Goal: Task Accomplishment & Management: Use online tool/utility

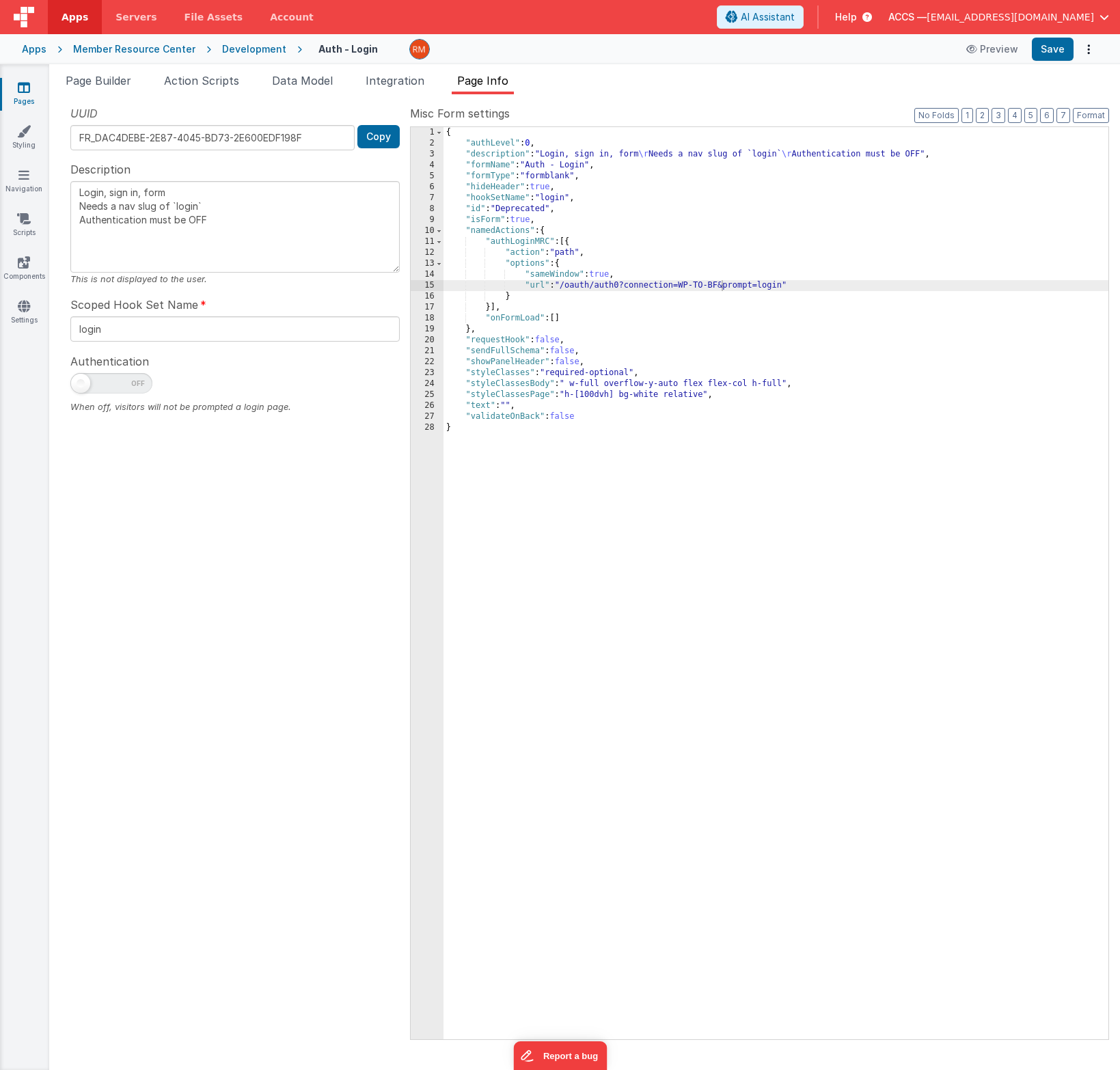
click at [32, 88] on link "Pages" at bounding box center [23, 94] width 49 height 28
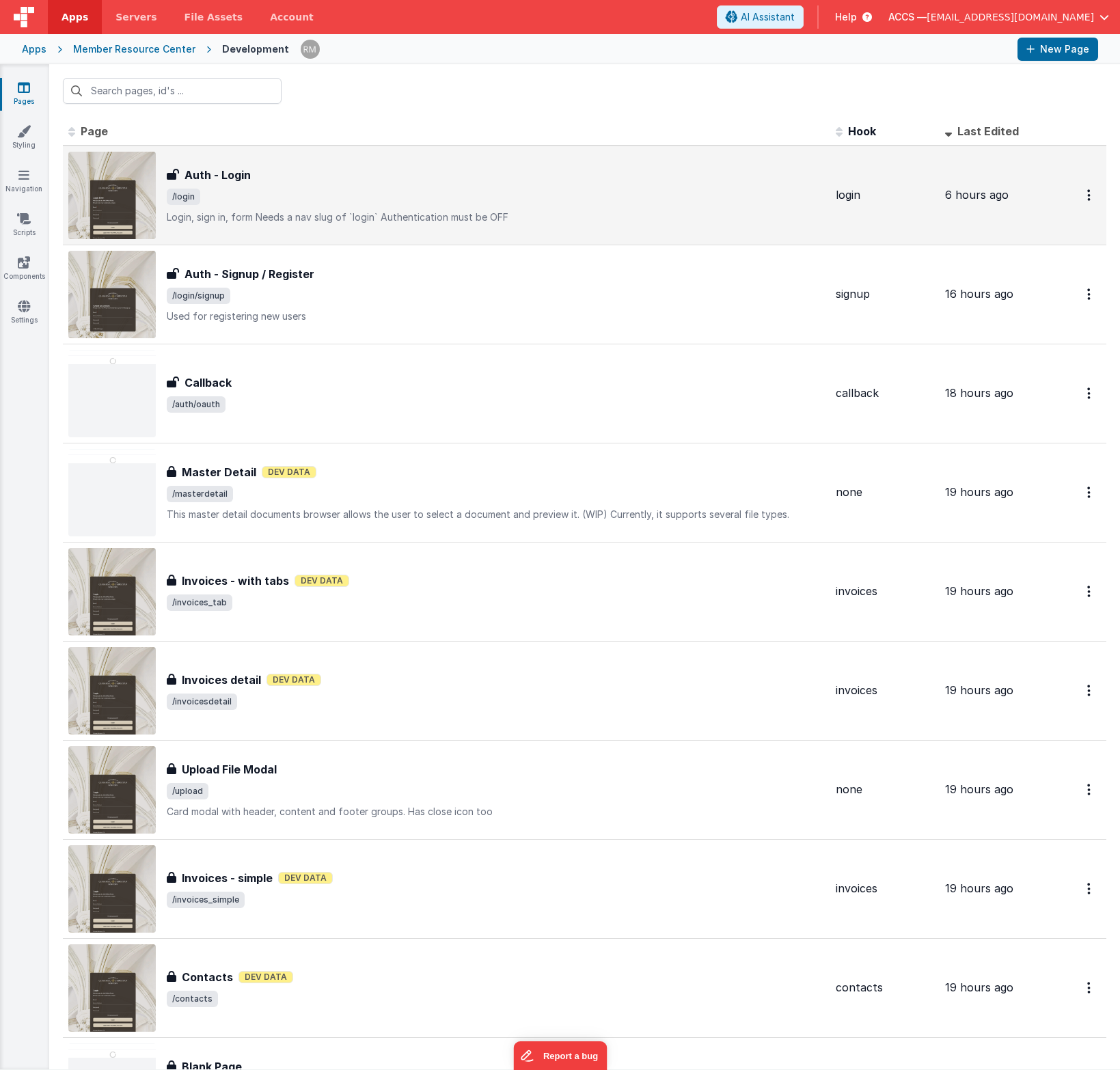
click at [324, 196] on span "/login" at bounding box center [496, 196] width 658 height 16
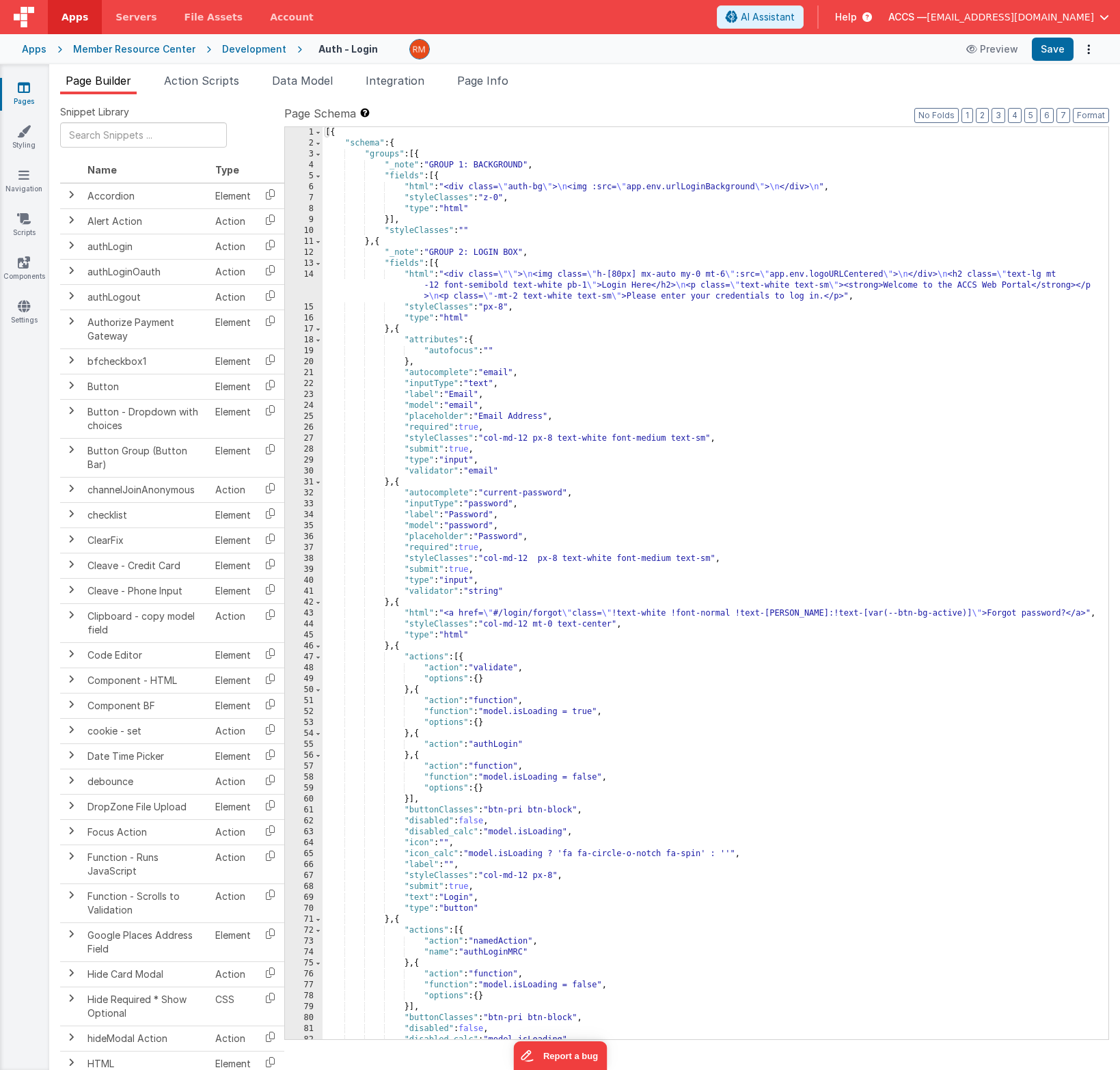
scroll to position [258, 0]
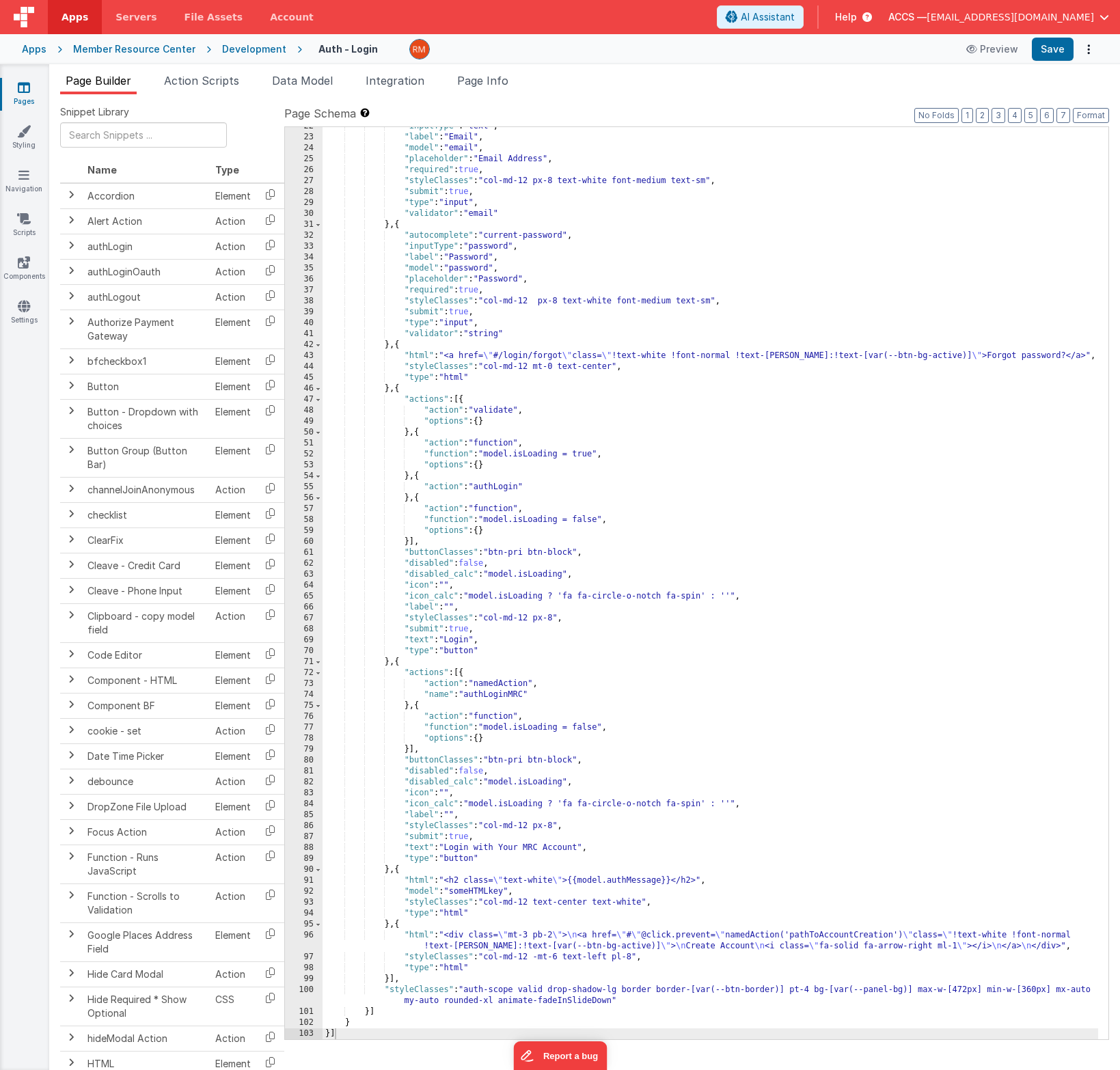
click at [715, 564] on div ""inputType" : "text" , "label" : "Email" , "model" : "email" , "placeholder" : …" at bounding box center [710, 588] width 776 height 934
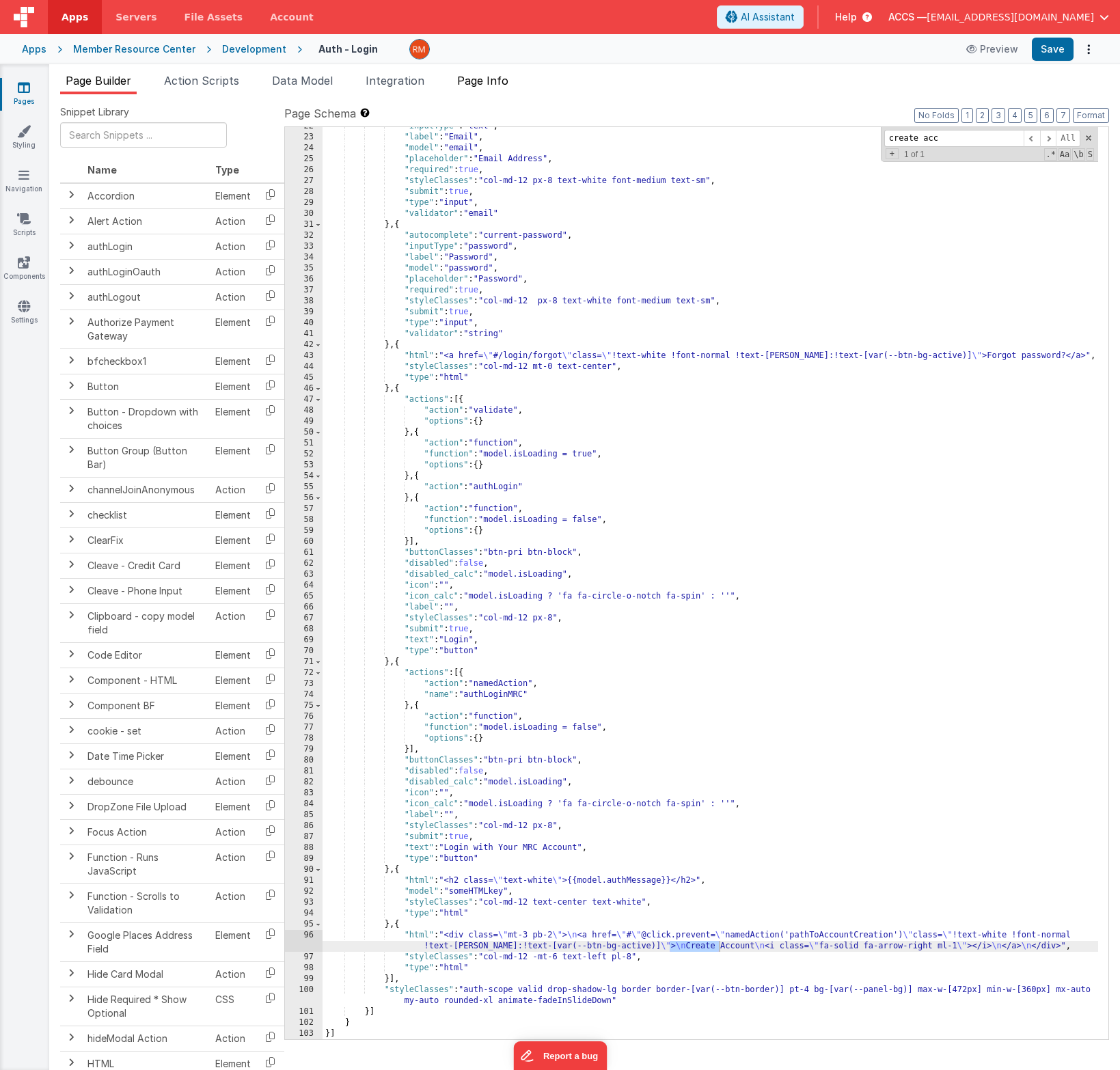
type input "create acc"
click at [498, 74] on span "Page Info" at bounding box center [482, 80] width 51 height 13
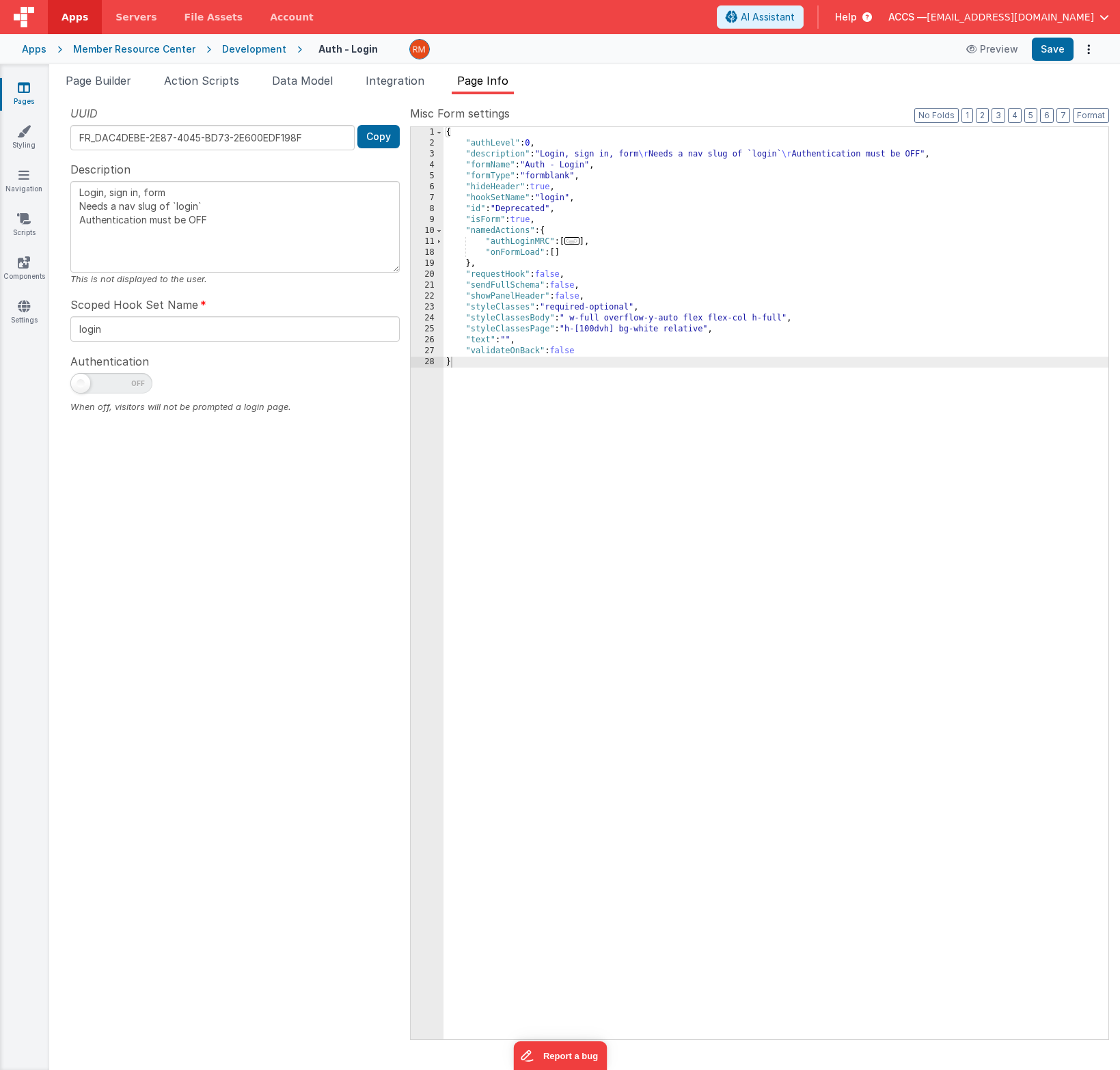
click at [16, 54] on div "Apps Member Resource Center Development Auth - Login Preview Save" at bounding box center [560, 49] width 1120 height 30
click at [25, 53] on div "Apps" at bounding box center [34, 48] width 25 height 13
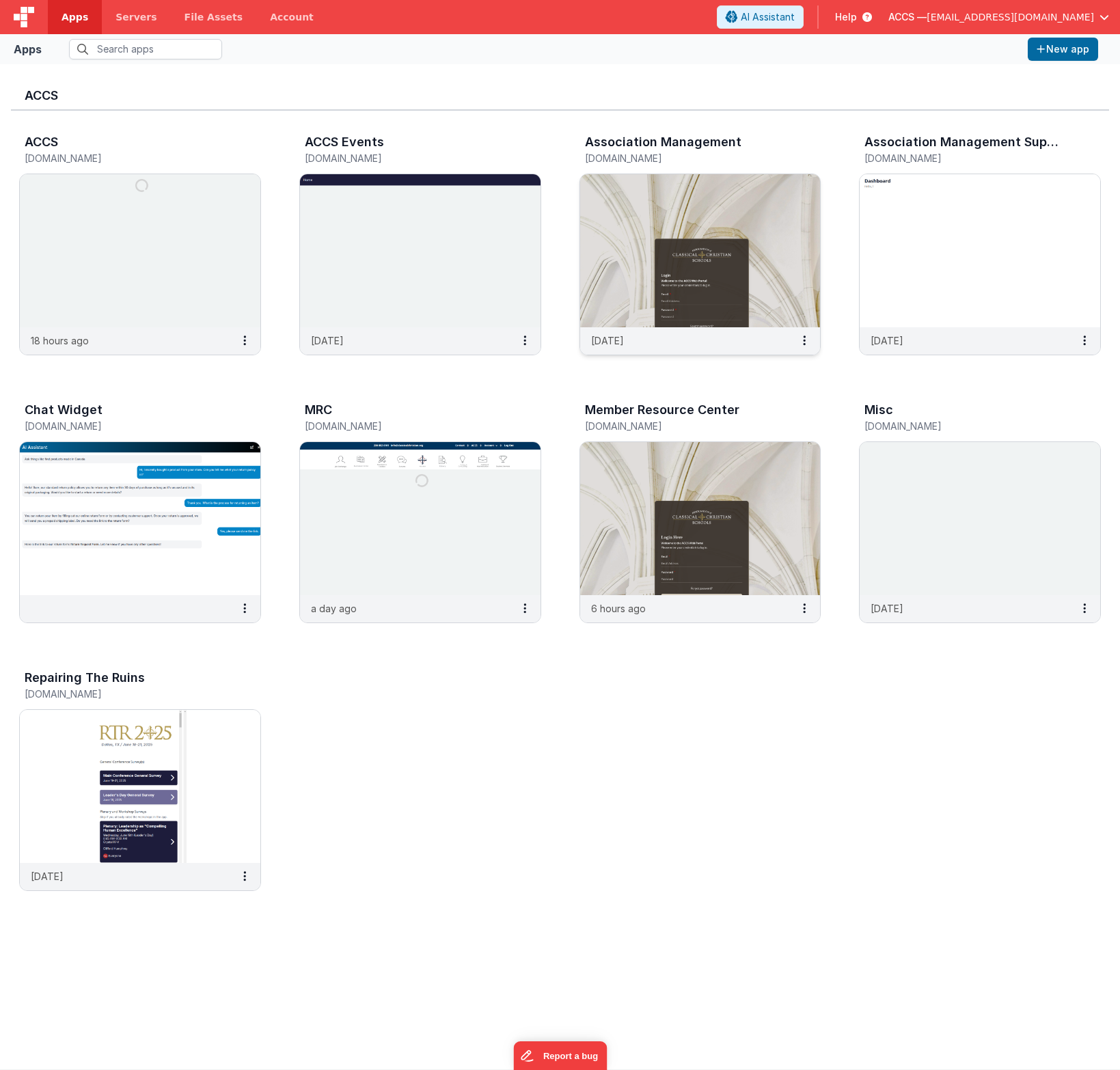
click at [631, 214] on img at bounding box center [700, 250] width 240 height 153
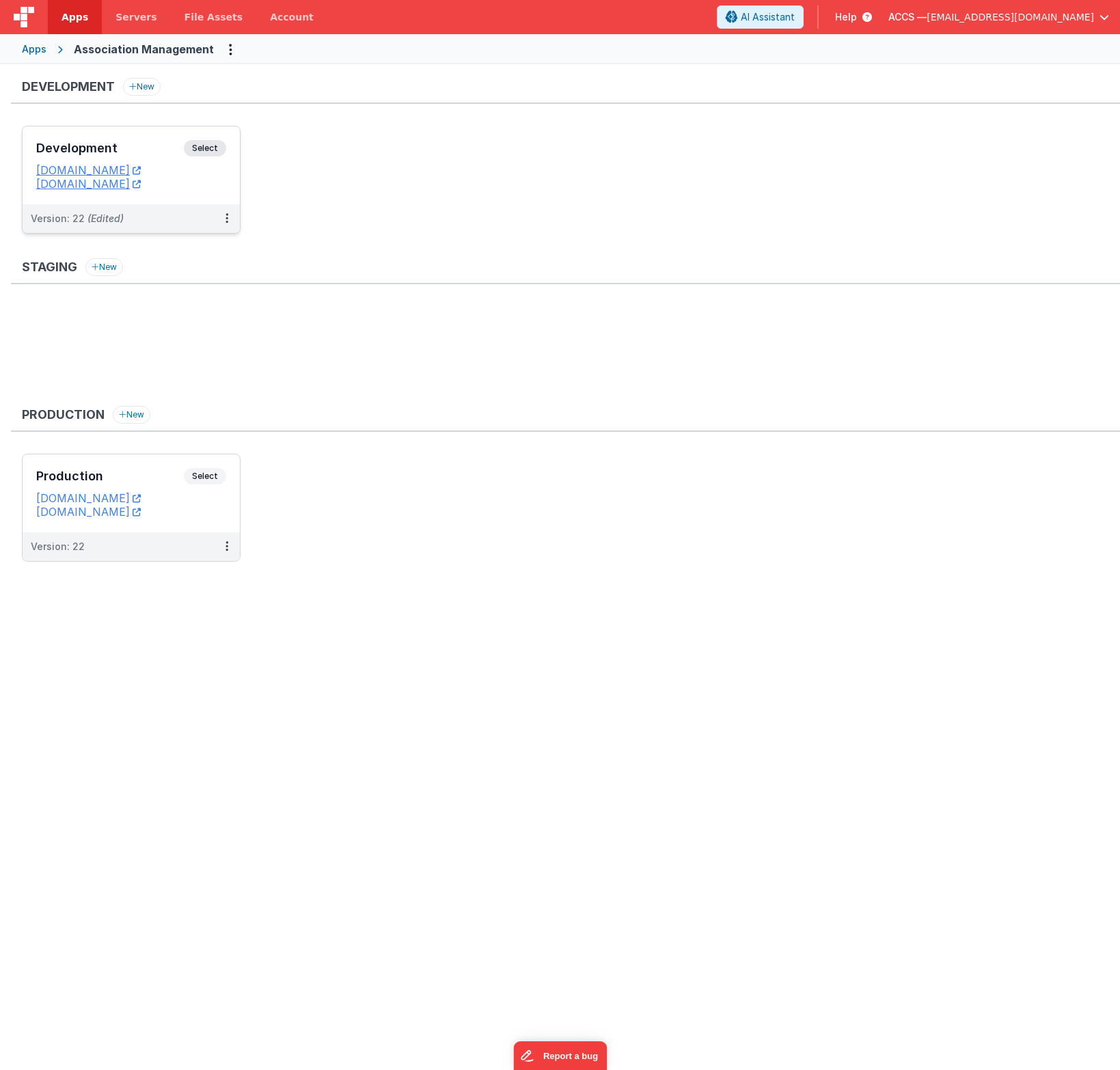
click at [147, 155] on h3 "Development" at bounding box center [110, 147] width 147 height 13
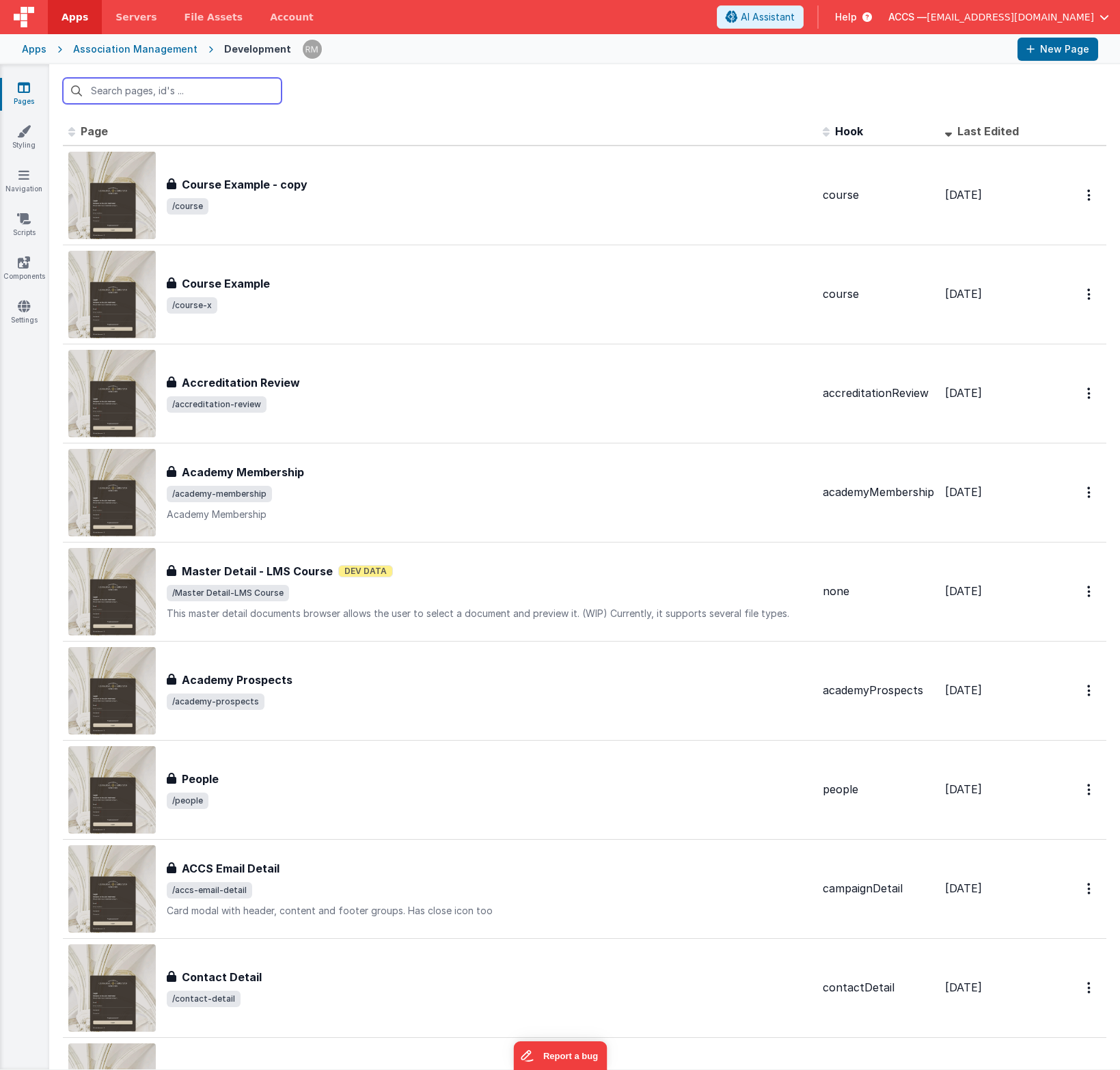
click at [157, 95] on input "text" at bounding box center [171, 90] width 219 height 26
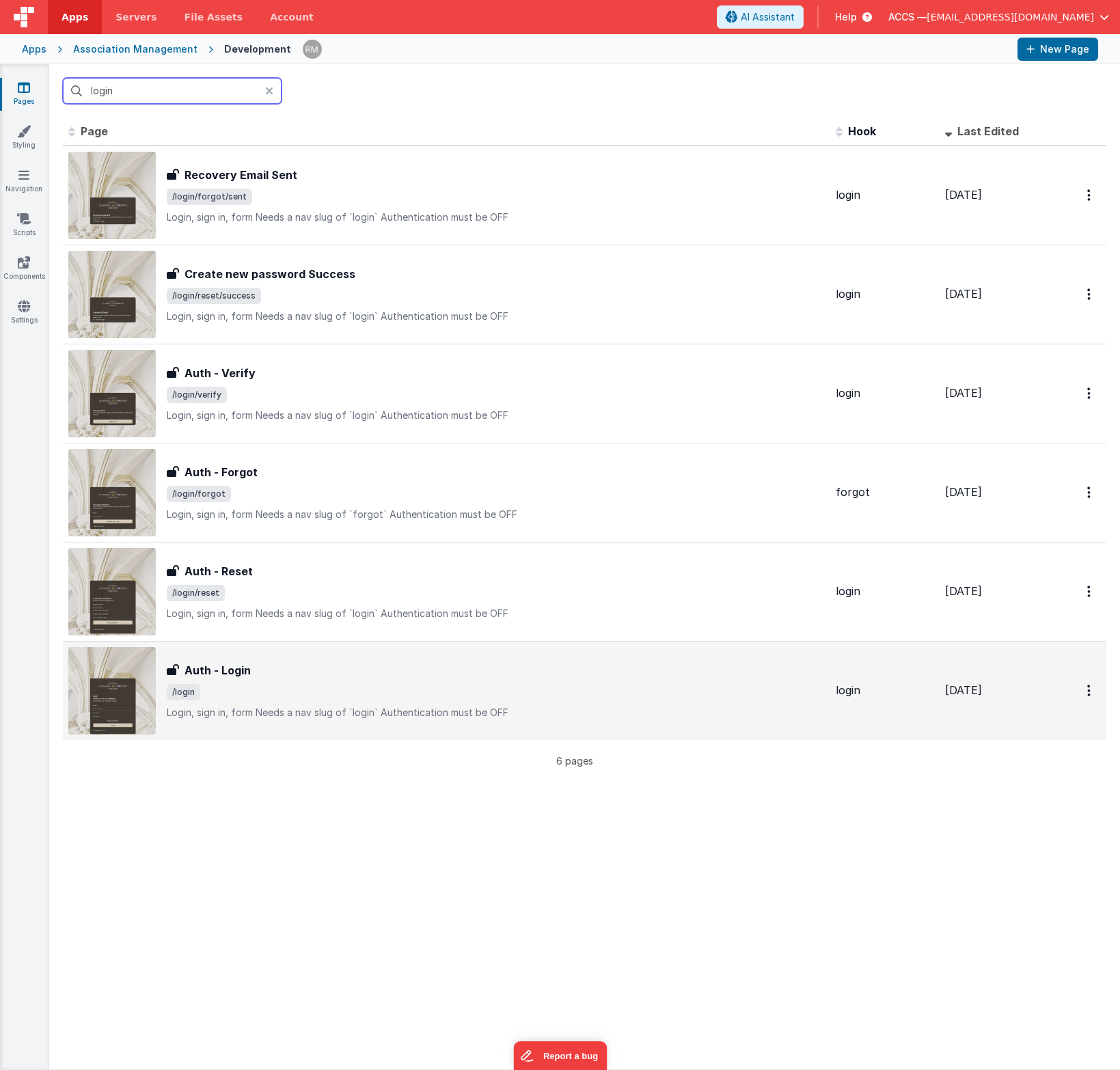
type input "login"
click at [297, 665] on div "Auth - Login" at bounding box center [496, 671] width 658 height 16
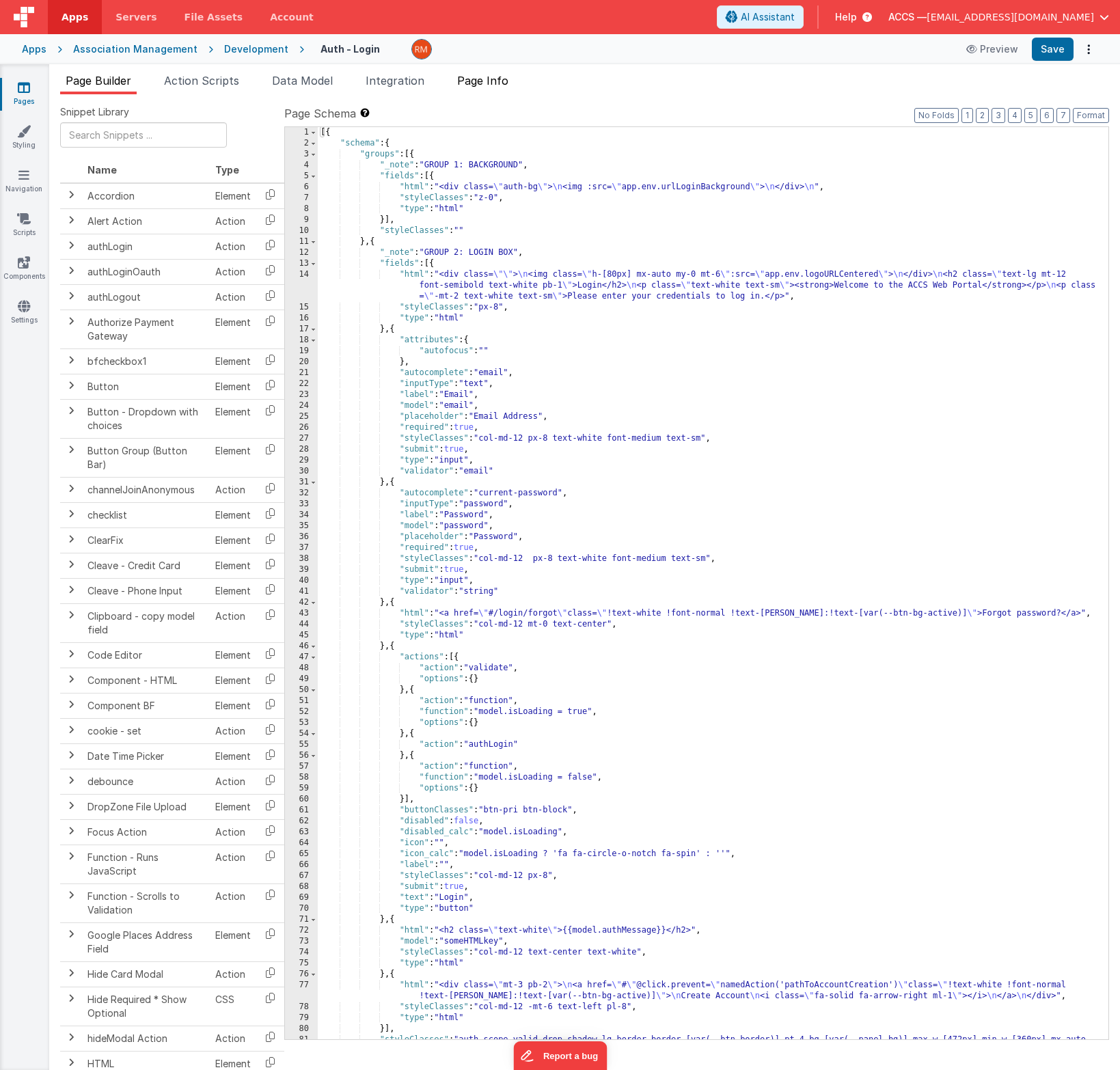
click at [490, 88] on li "Page Info" at bounding box center [483, 83] width 63 height 21
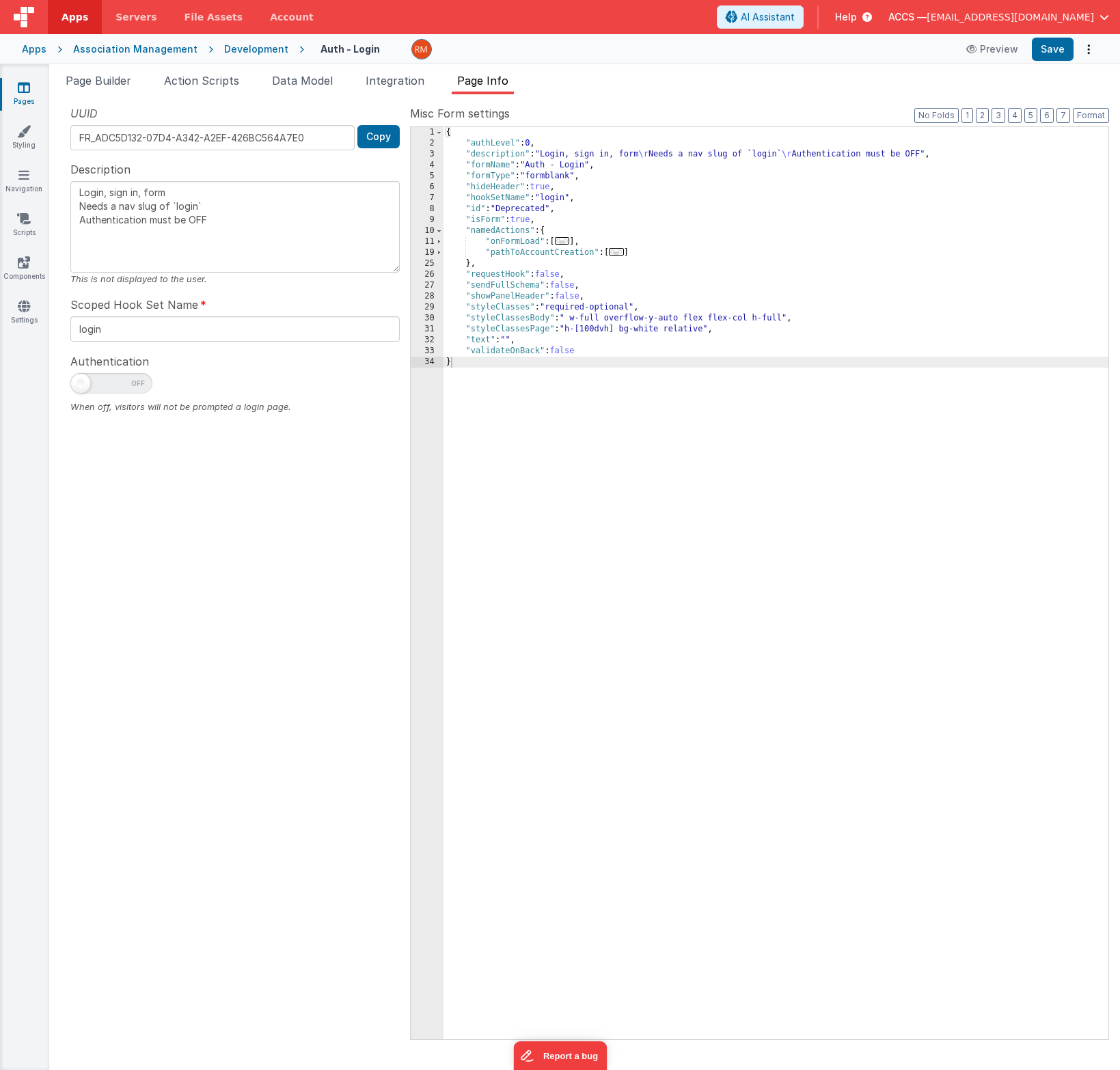
click at [619, 255] on span "..." at bounding box center [616, 252] width 15 height 7
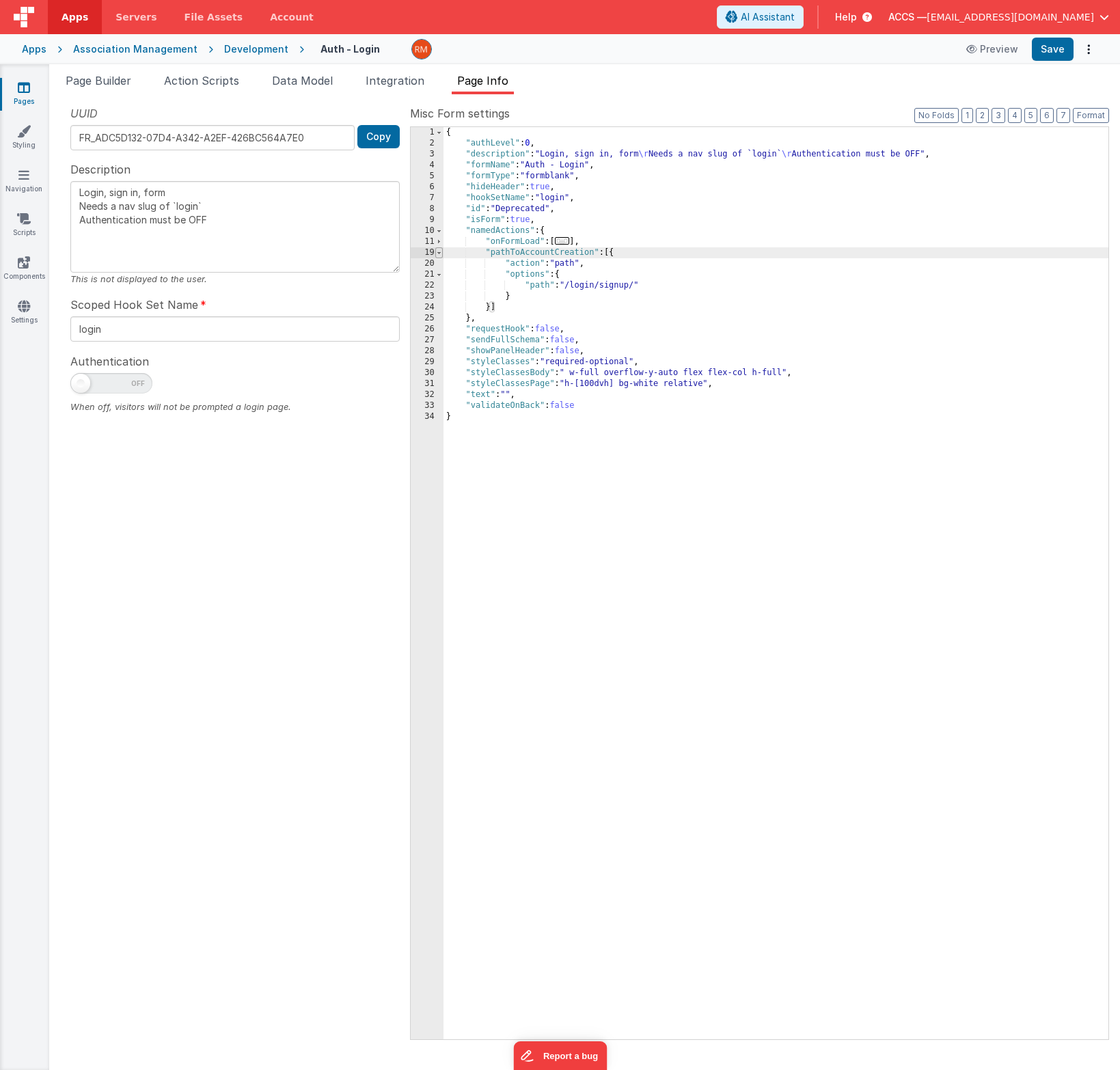
click at [439, 256] on span at bounding box center [439, 253] width 7 height 11
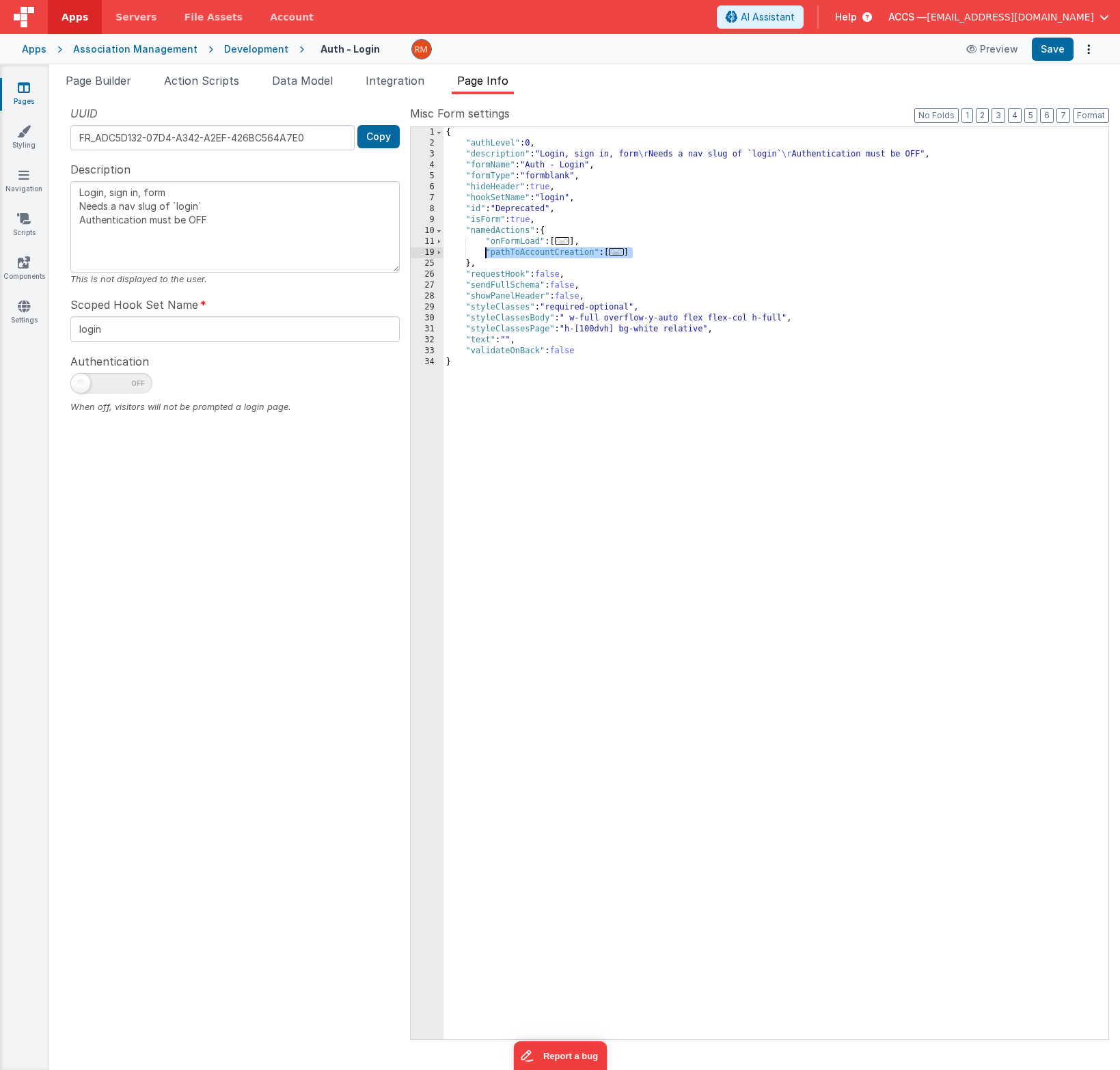
drag, startPoint x: 637, startPoint y: 253, endPoint x: 486, endPoint y: 252, distance: 151.0
click at [486, 252] on div "{ "authLevel" : 0 , "description" : "Login, sign in, form \r Needs a nav slug o…" at bounding box center [776, 594] width 665 height 934
click at [31, 57] on div "Apps Association Management Development Auth - Login Preview Save" at bounding box center [560, 49] width 1120 height 30
click at [35, 55] on div "Apps" at bounding box center [34, 48] width 25 height 13
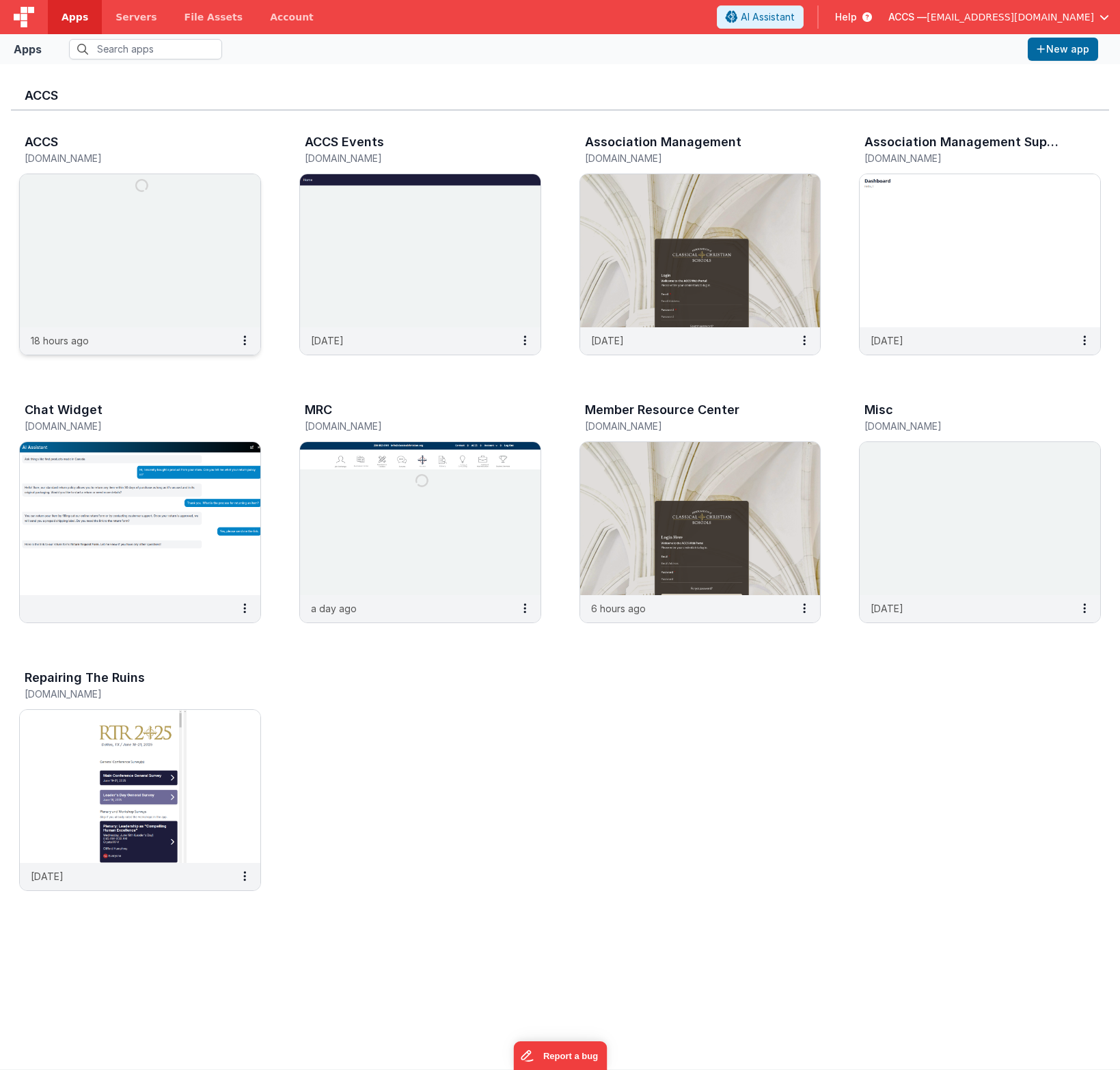
click at [204, 214] on img at bounding box center [139, 250] width 240 height 153
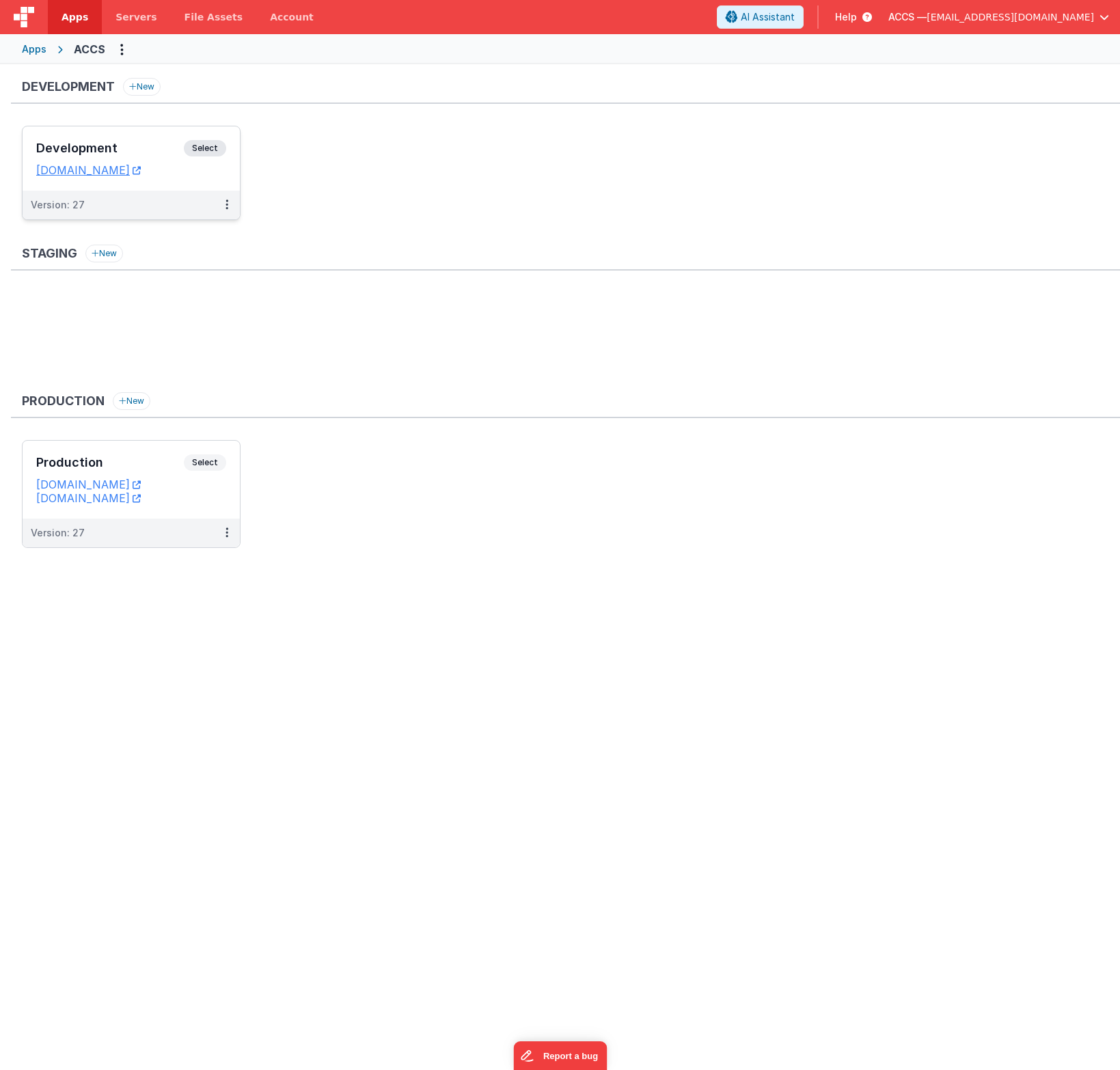
click at [164, 151] on h3 "Development" at bounding box center [110, 147] width 147 height 13
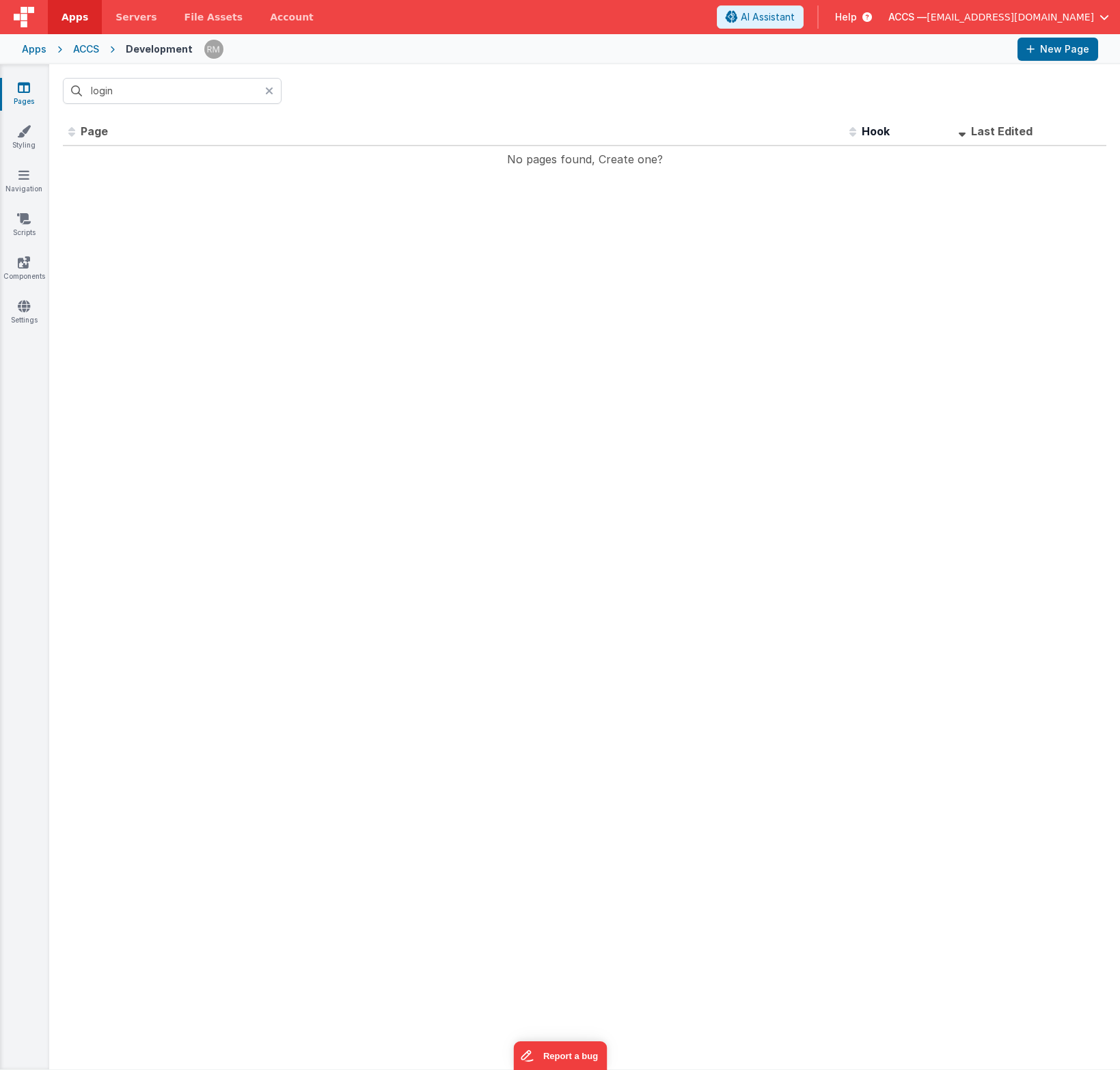
click at [270, 93] on icon at bounding box center [269, 91] width 8 height 11
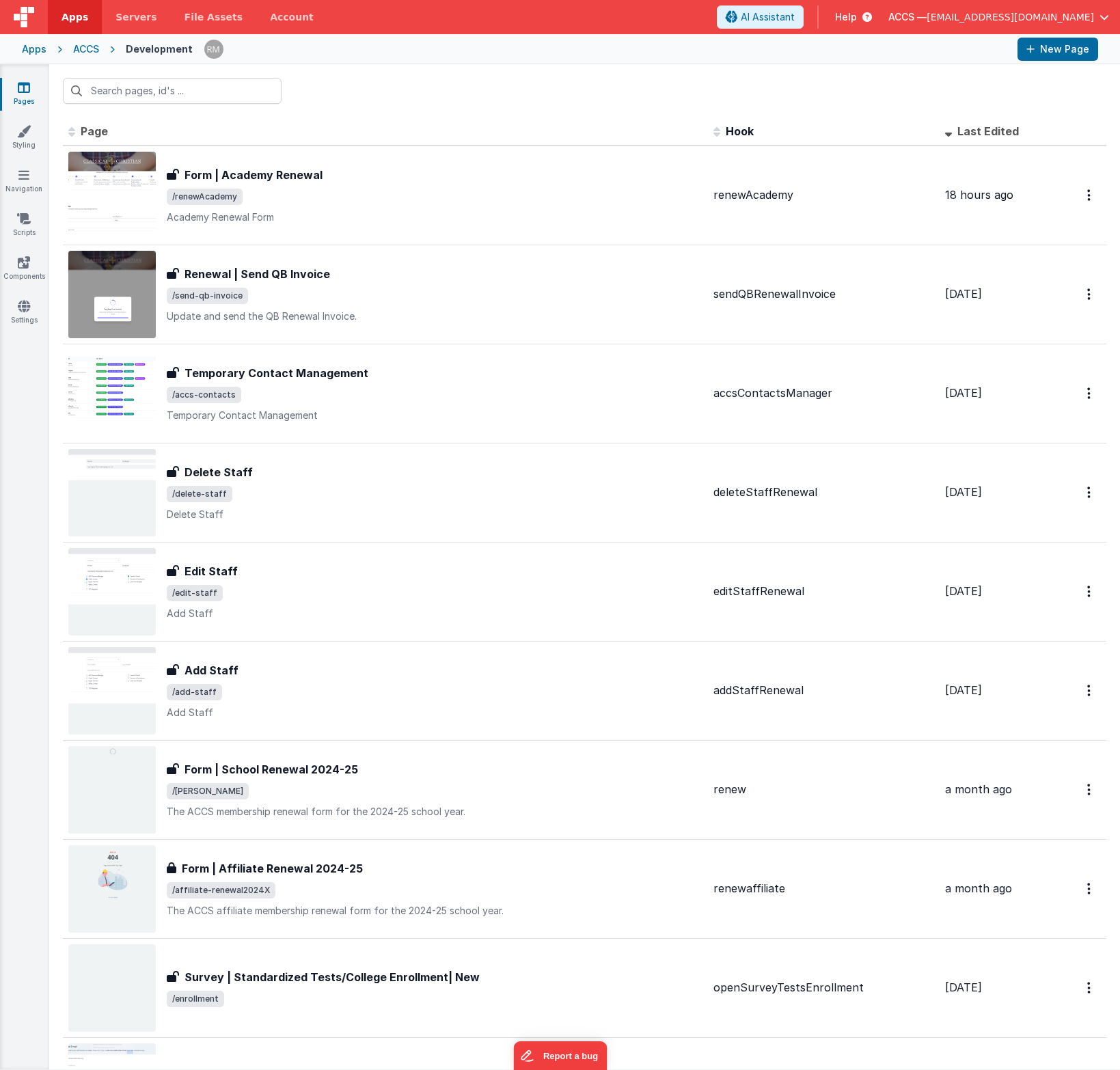
click at [46, 54] on div "Apps ACCS Development New Page" at bounding box center [560, 49] width 1120 height 30
click at [38, 52] on div "Apps" at bounding box center [34, 48] width 25 height 13
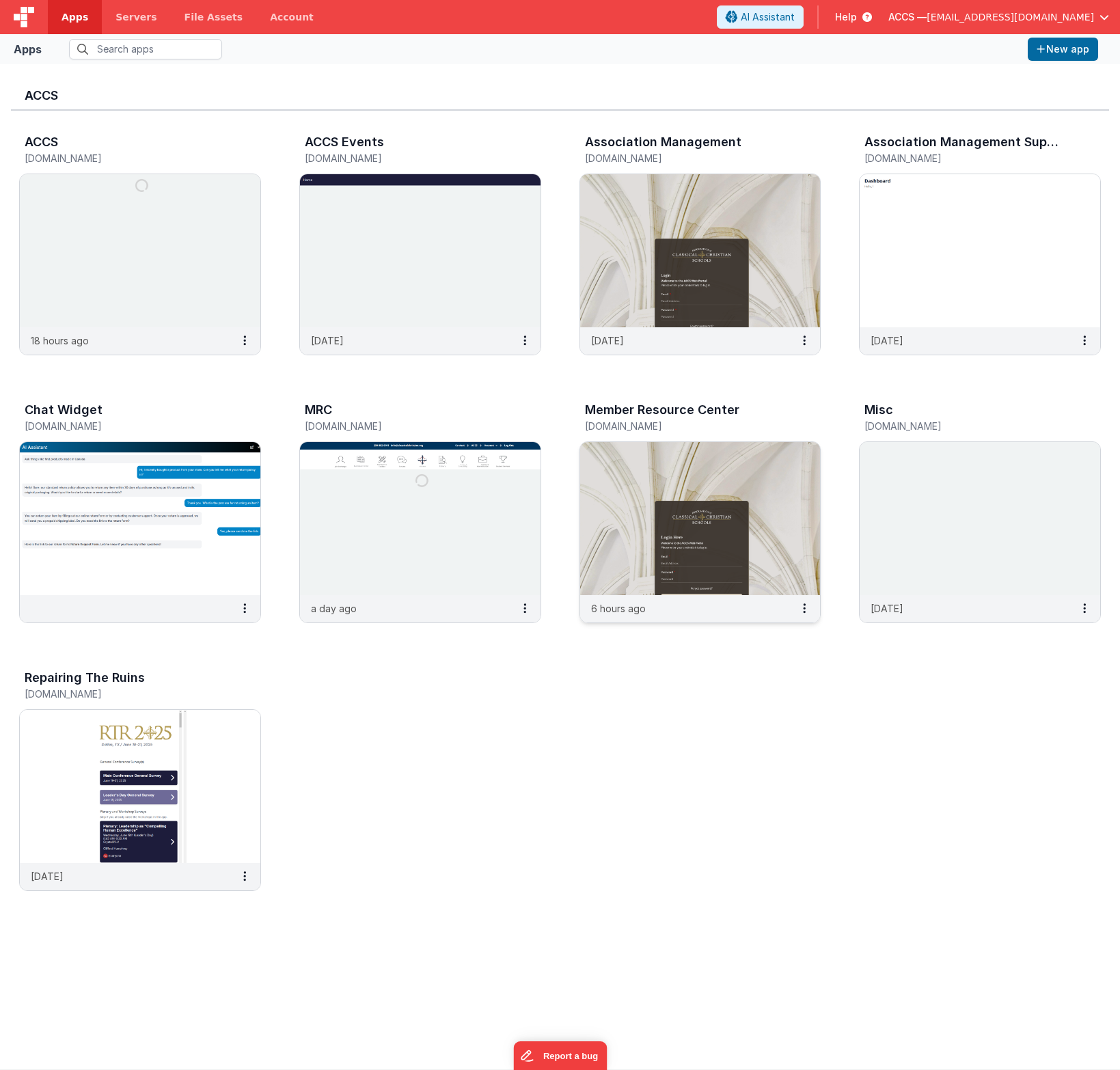
click at [624, 448] on img at bounding box center [700, 518] width 240 height 153
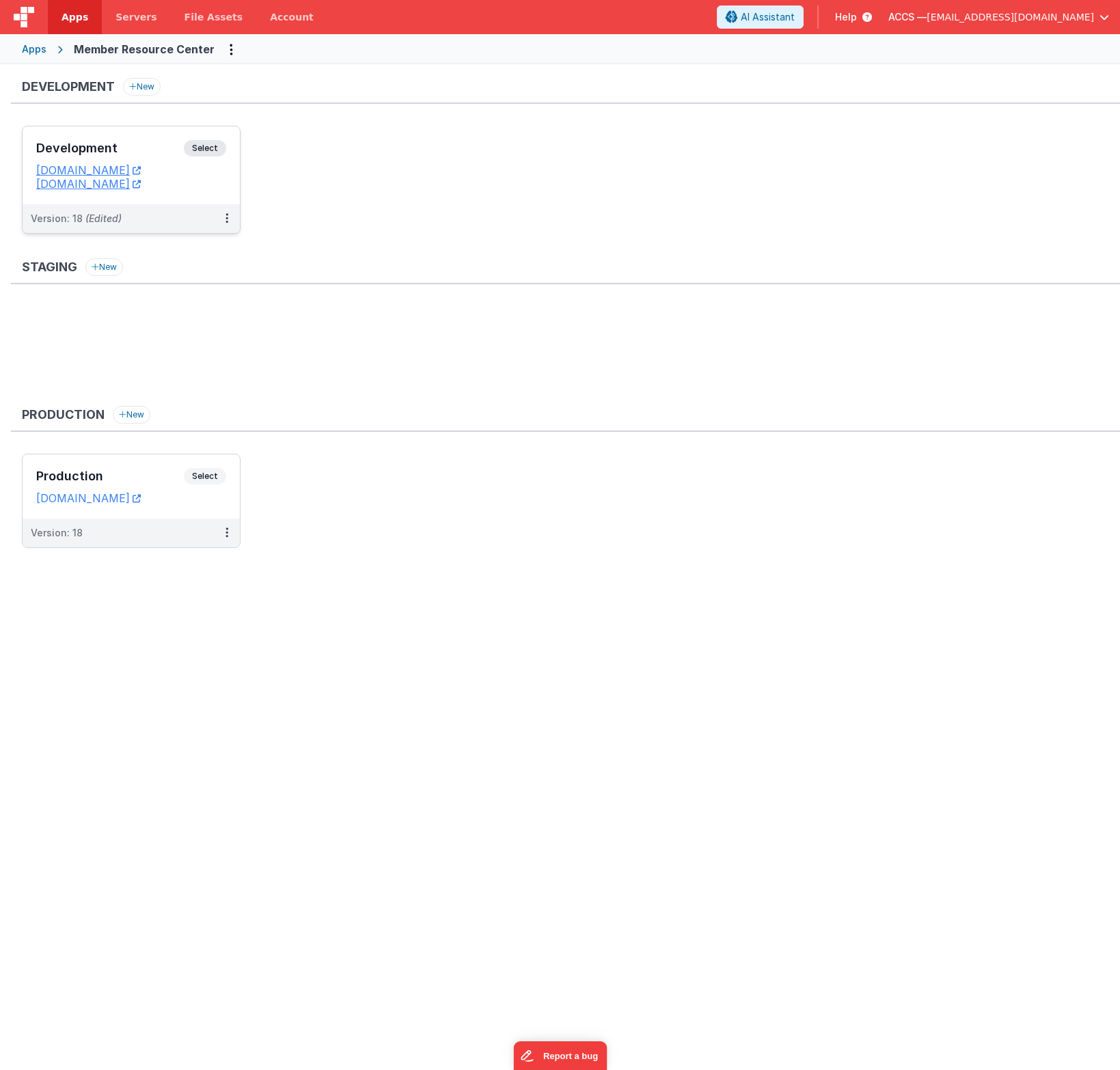
click at [144, 145] on h3 "Development" at bounding box center [110, 147] width 147 height 13
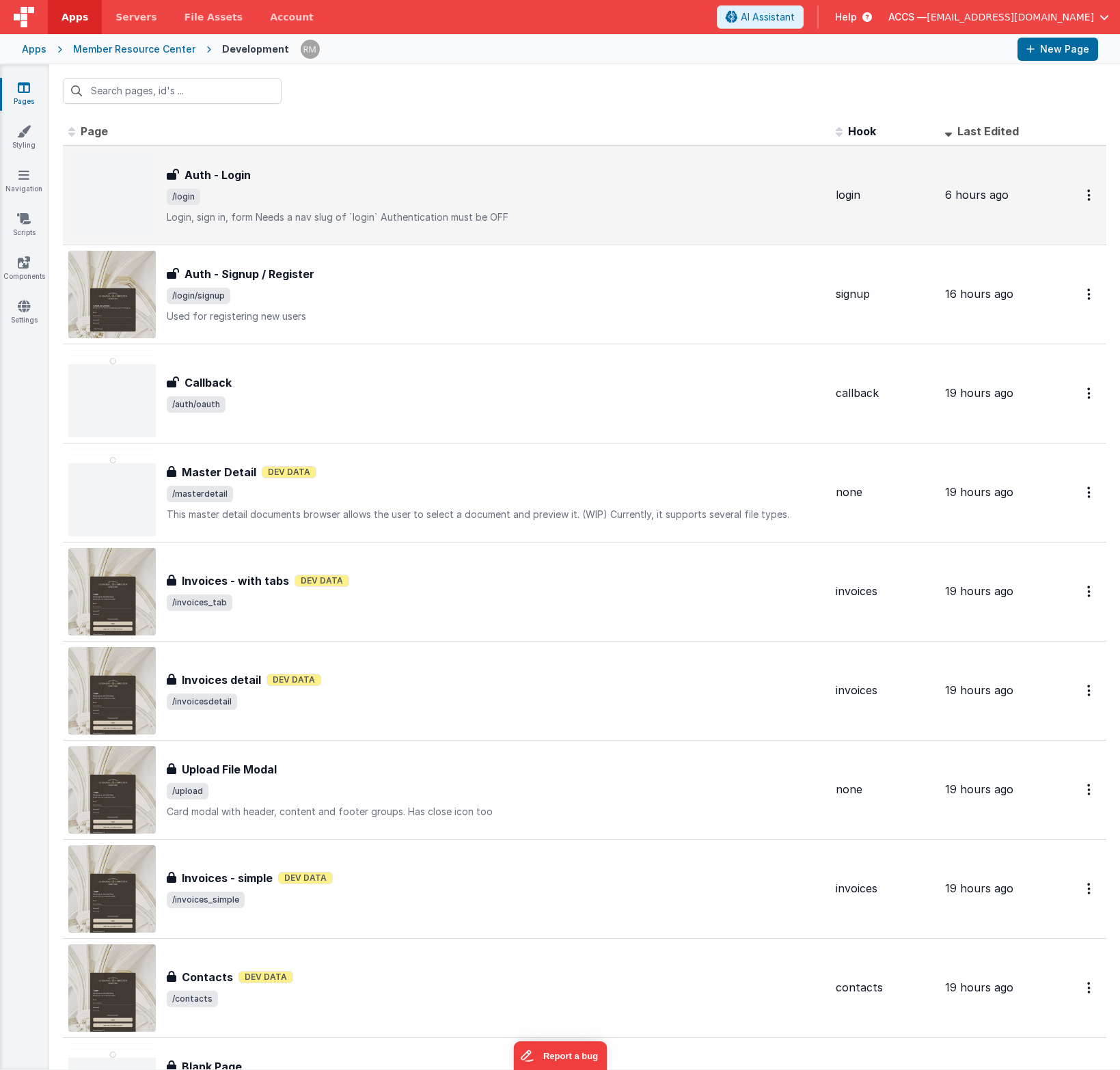
click at [325, 216] on p "Login, sign in, formNeeds a nav slug of `login`Authentication must be OFF" at bounding box center [496, 217] width 658 height 13
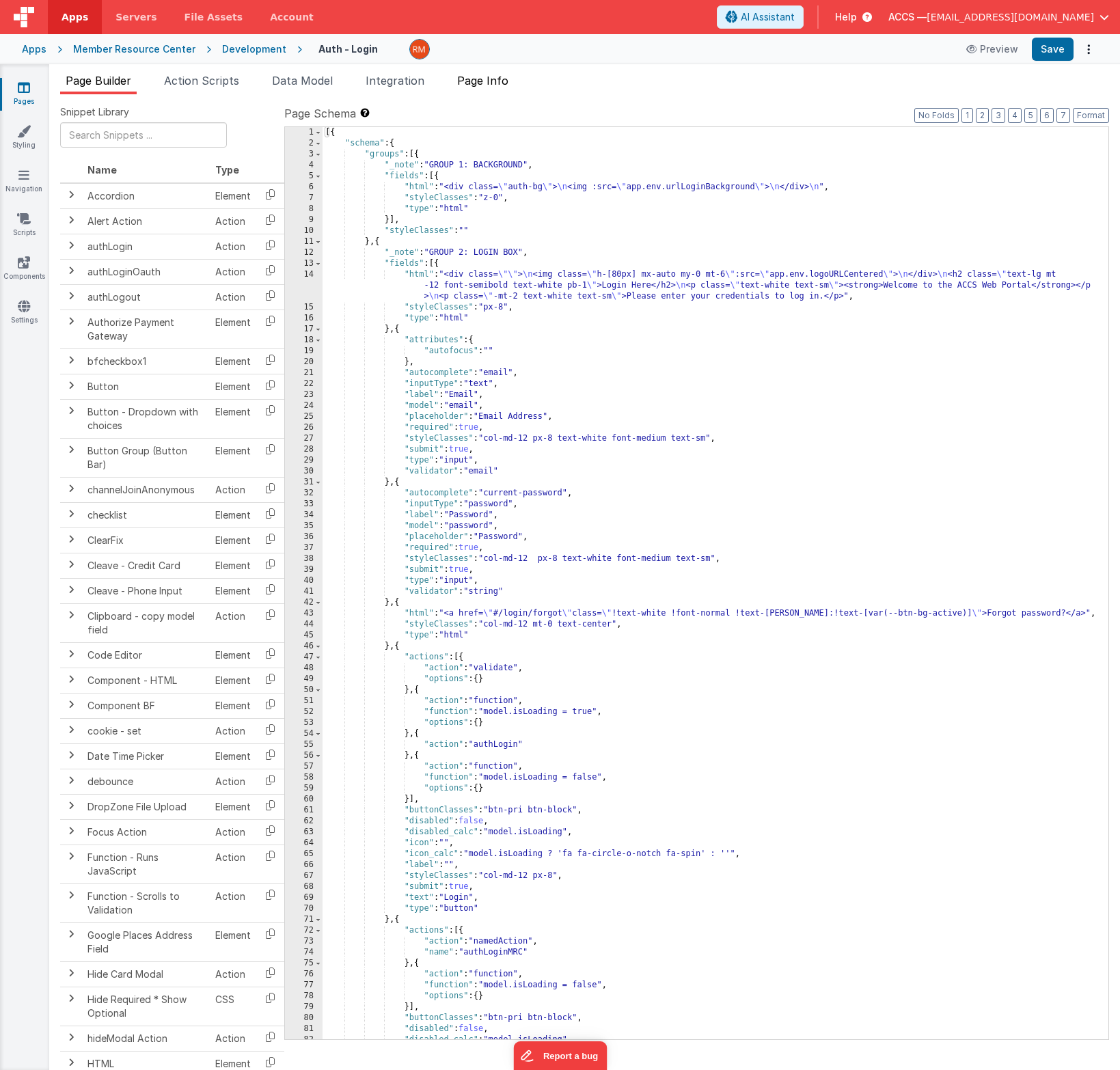
click at [476, 80] on span "Page Info" at bounding box center [482, 80] width 51 height 13
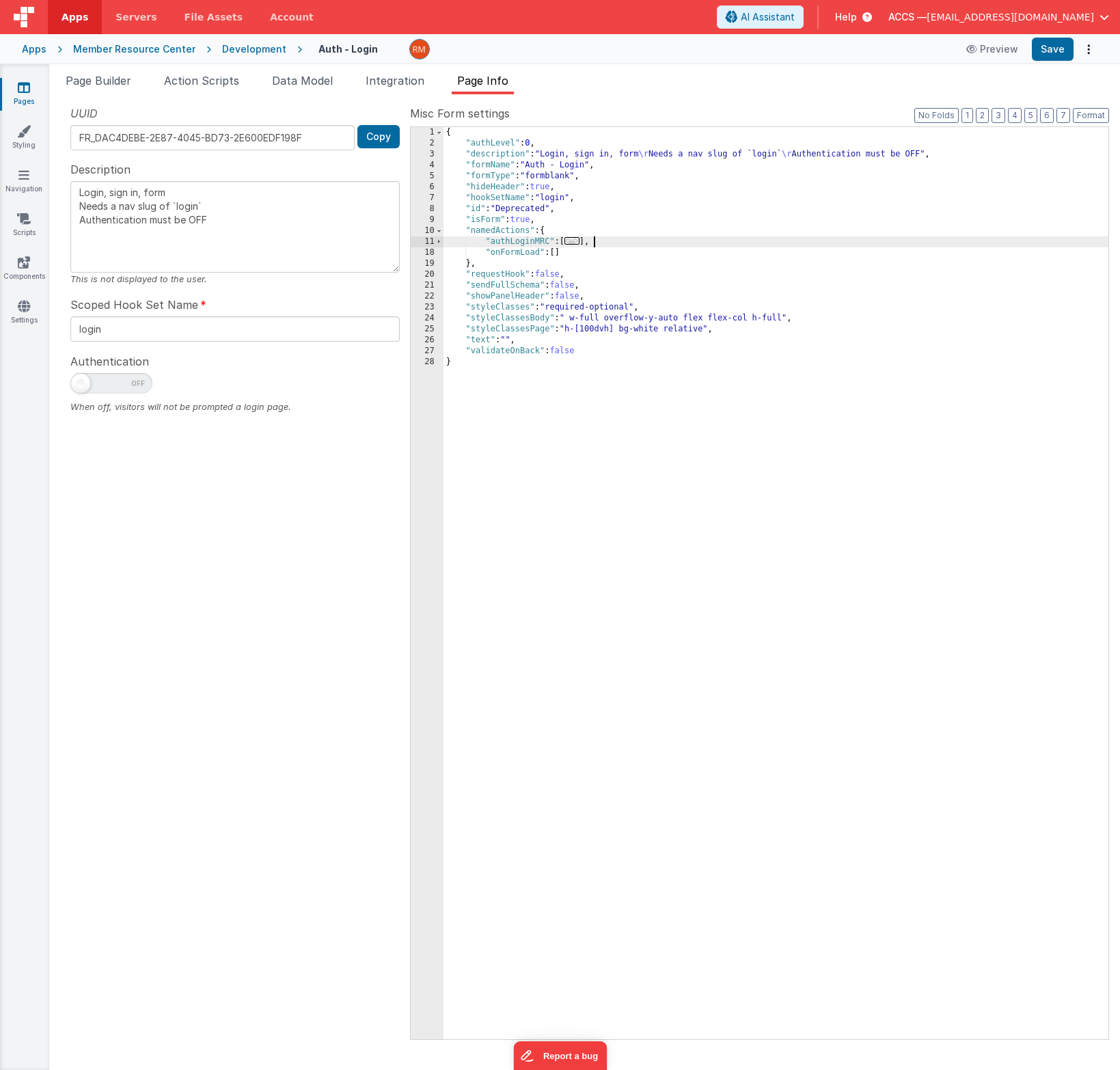
click at [606, 243] on div "{ "authLevel" : 0 , "description" : "Login, sign in, form \r Needs a nav slug o…" at bounding box center [776, 594] width 665 height 934
click at [597, 255] on div "{ "authLevel" : 0 , "description" : "Login, sign in, form \r Needs a nav slug o…" at bounding box center [776, 594] width 665 height 934
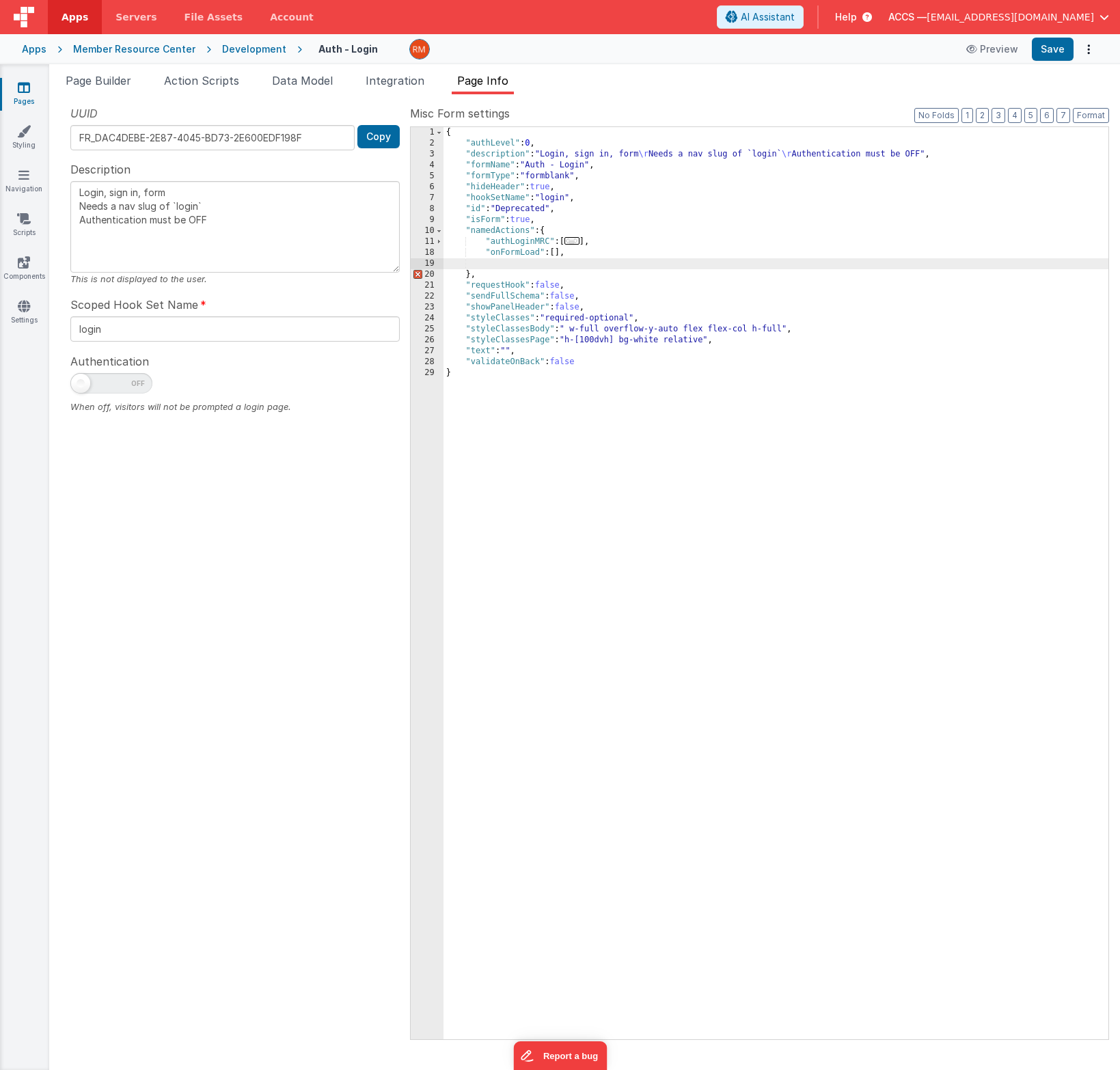
type textarea "Login, sign in, form Needs a nav slug of `login` Authentication must be OFF"
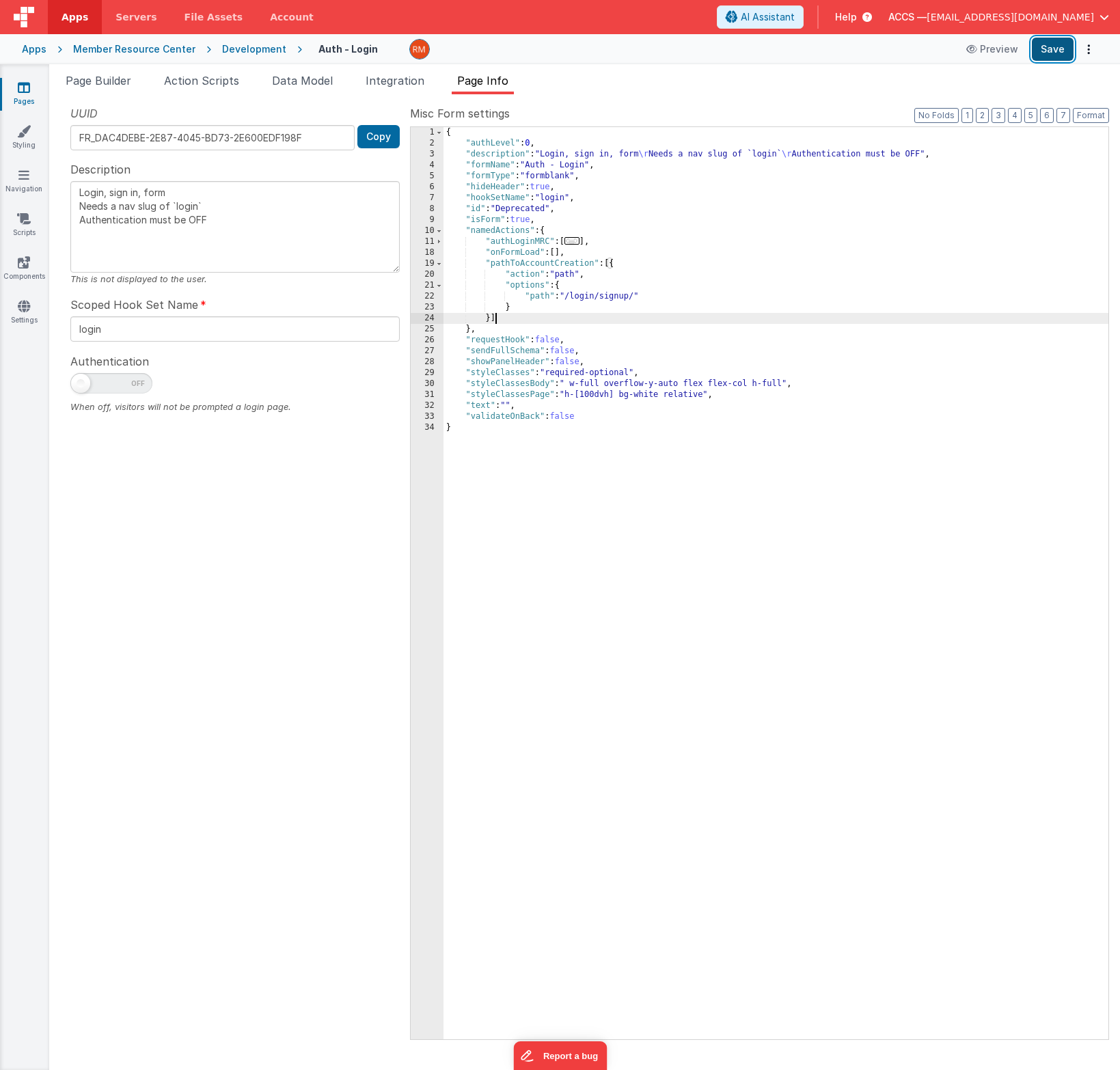
click at [1049, 56] on button "Save" at bounding box center [1053, 49] width 42 height 23
click at [104, 80] on span "Page Builder" at bounding box center [97, 80] width 65 height 13
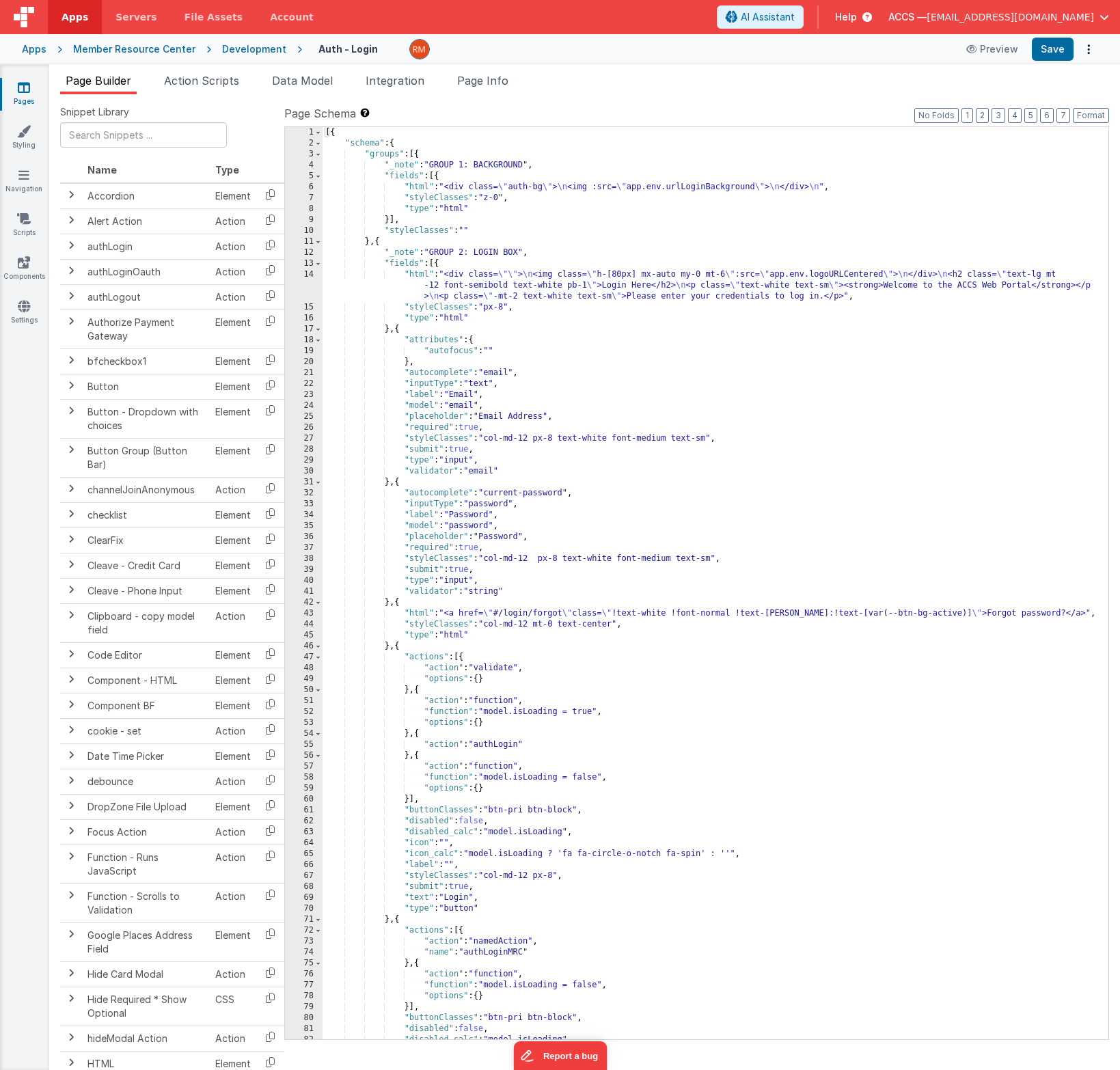
click at [86, 46] on div "Member Resource Center" at bounding box center [134, 48] width 122 height 13
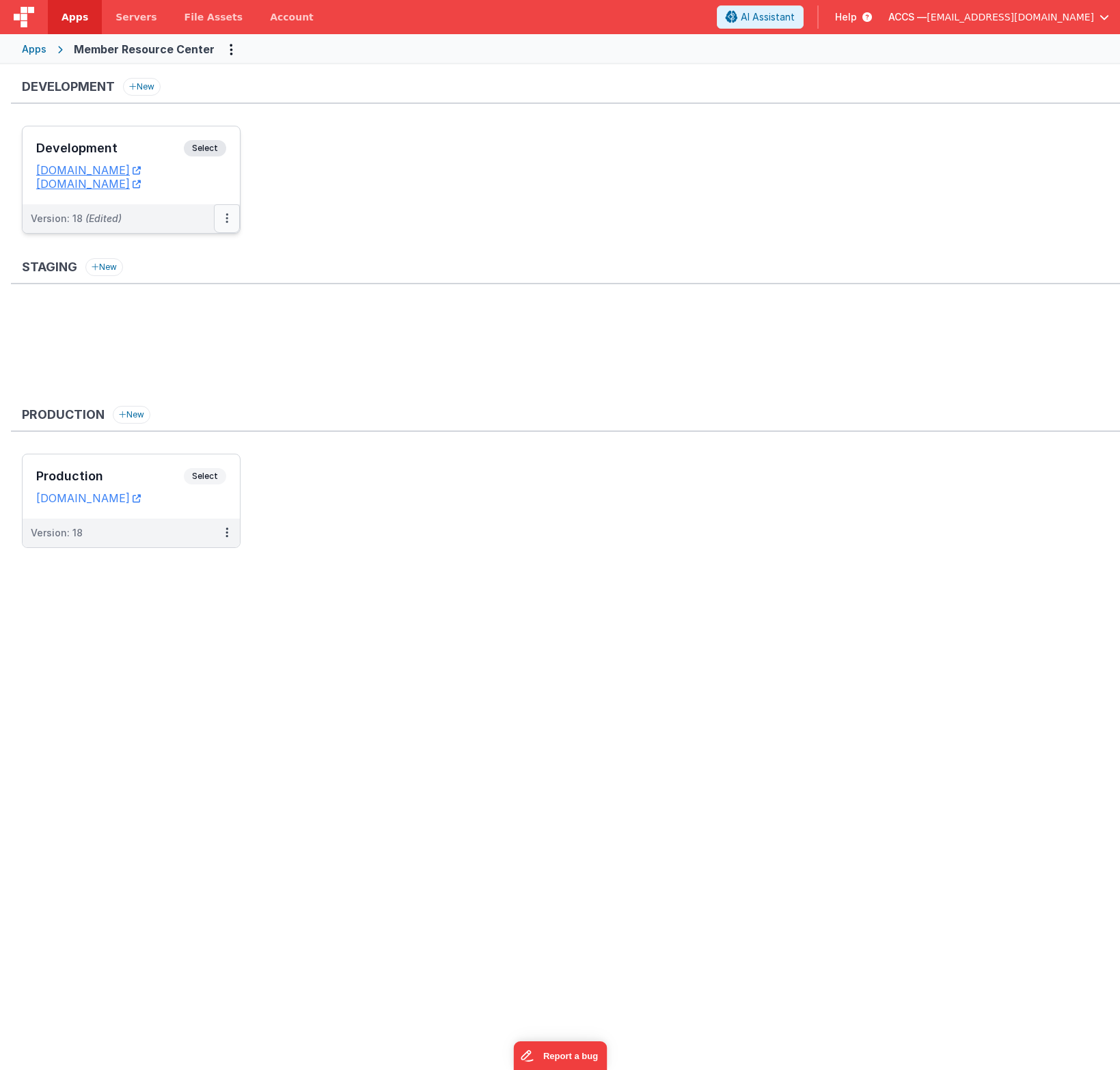
click at [224, 213] on button at bounding box center [227, 219] width 26 height 29
click at [199, 291] on link "Deploy..." at bounding box center [180, 299] width 121 height 25
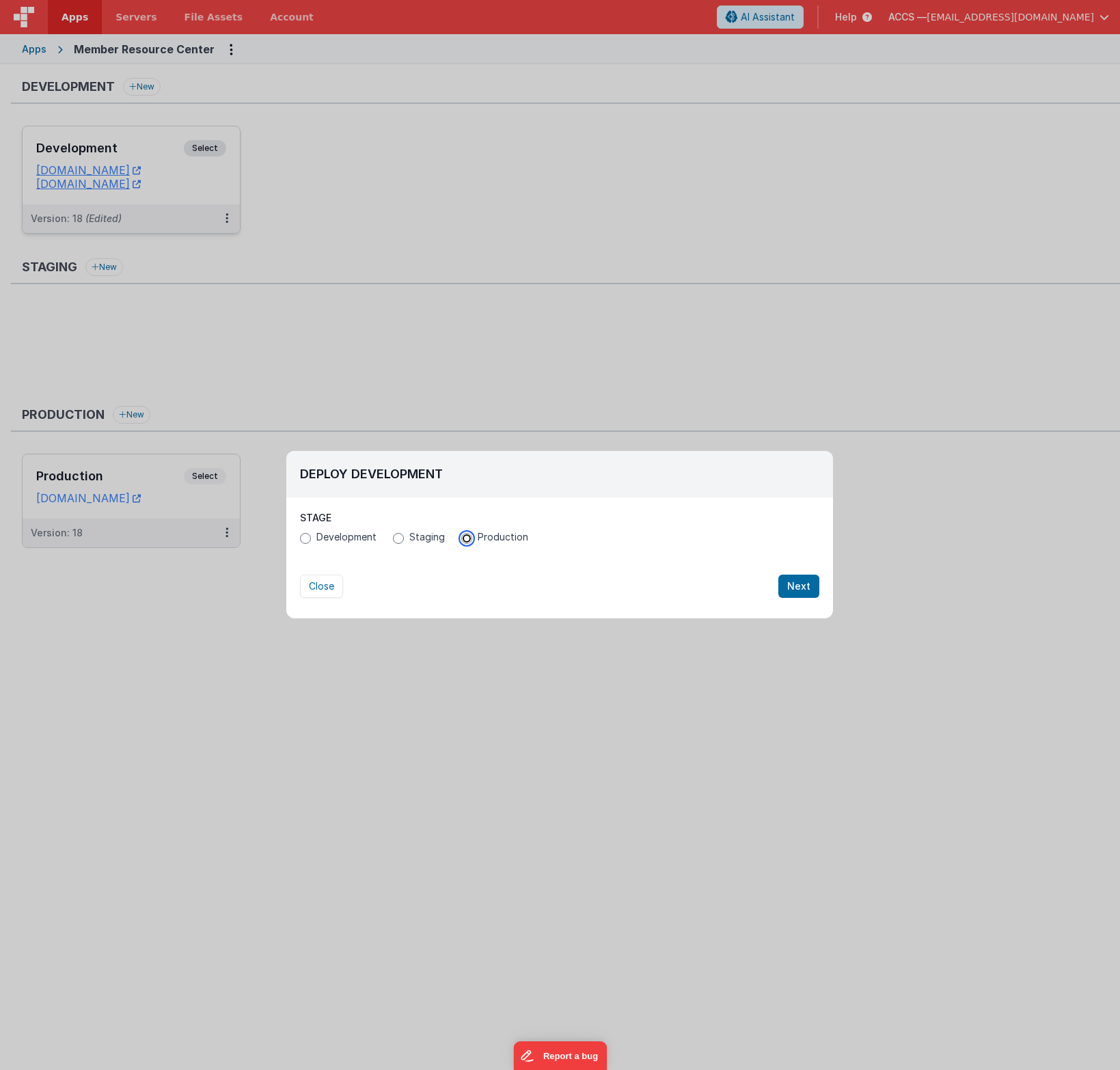
click at [462, 541] on input "Production" at bounding box center [467, 539] width 11 height 11
radio input "true"
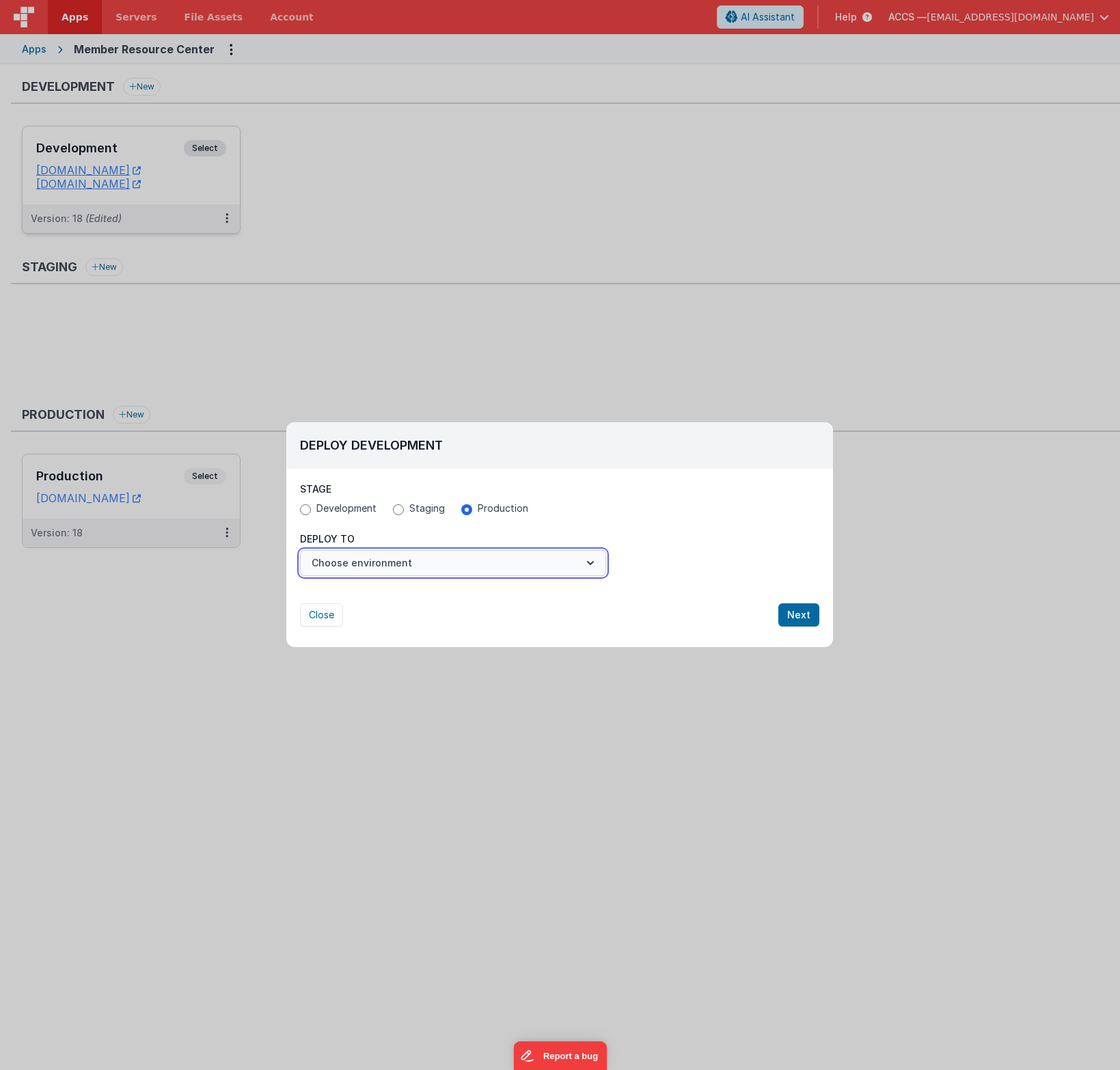
click at [554, 575] on button "Choose environment" at bounding box center [453, 563] width 306 height 26
click at [531, 597] on link "Production" at bounding box center [453, 597] width 306 height 25
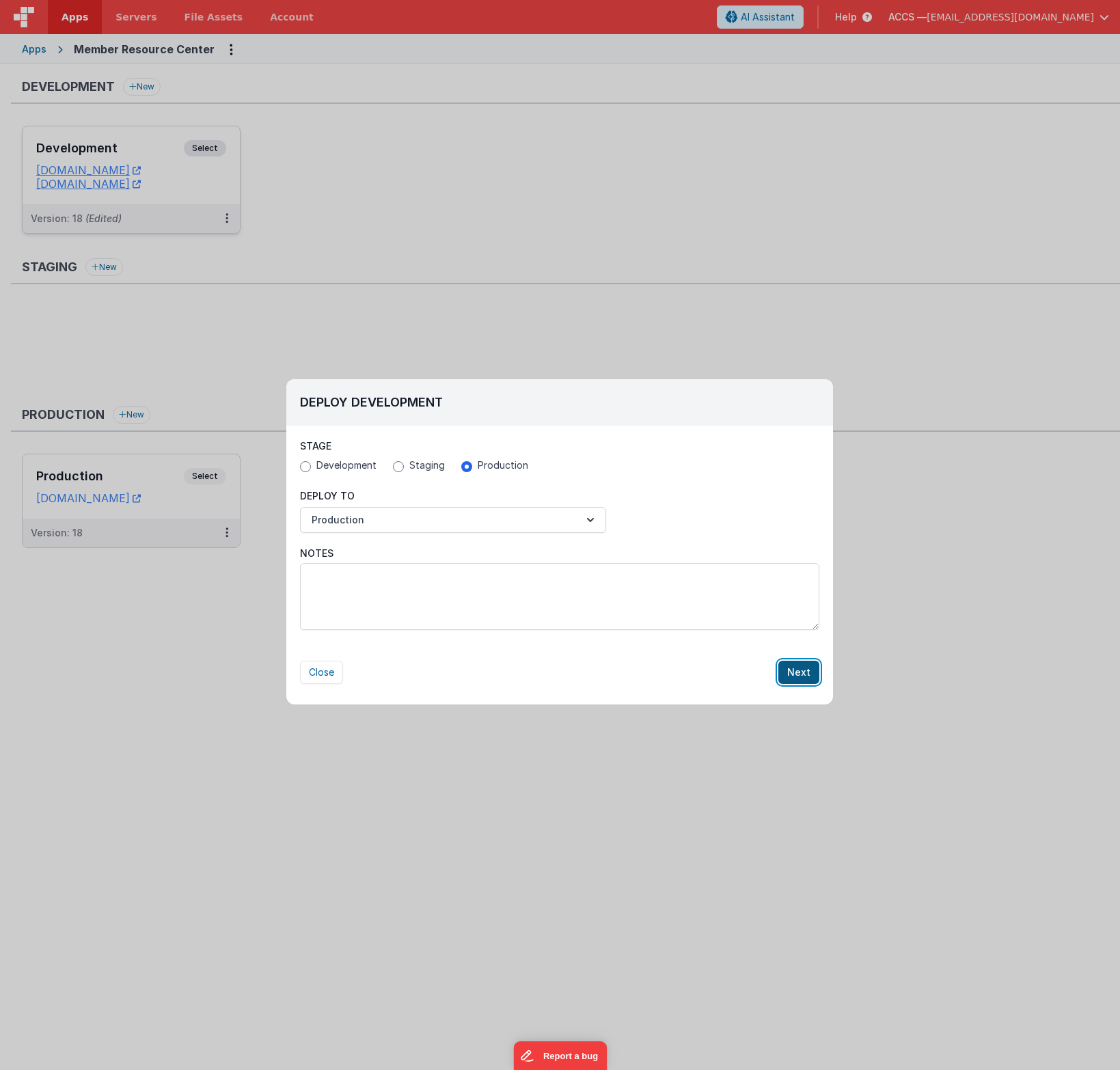
click at [794, 672] on button "Next" at bounding box center [799, 673] width 41 height 23
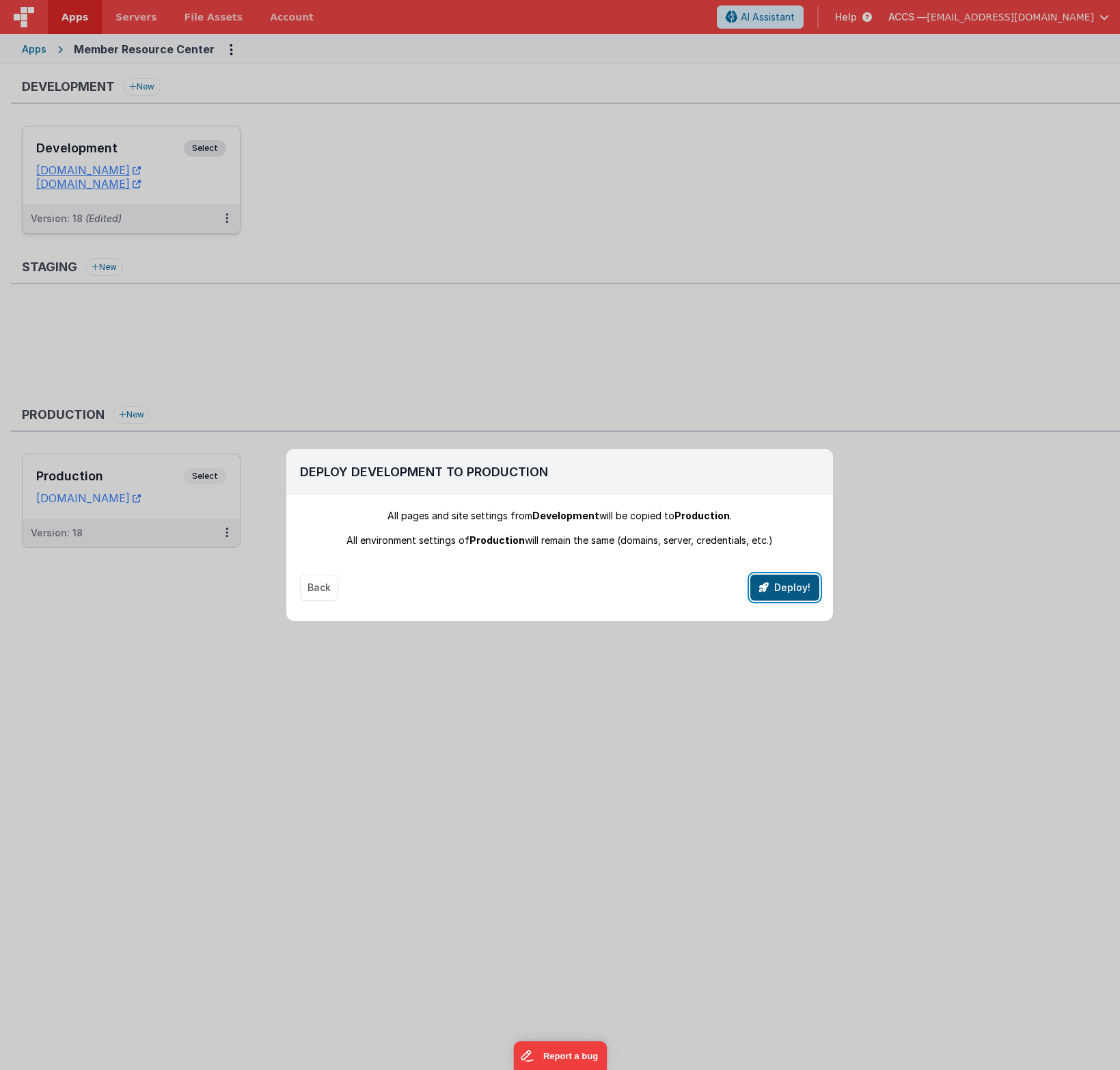
click at [790, 589] on button "Deploy!" at bounding box center [784, 588] width 69 height 26
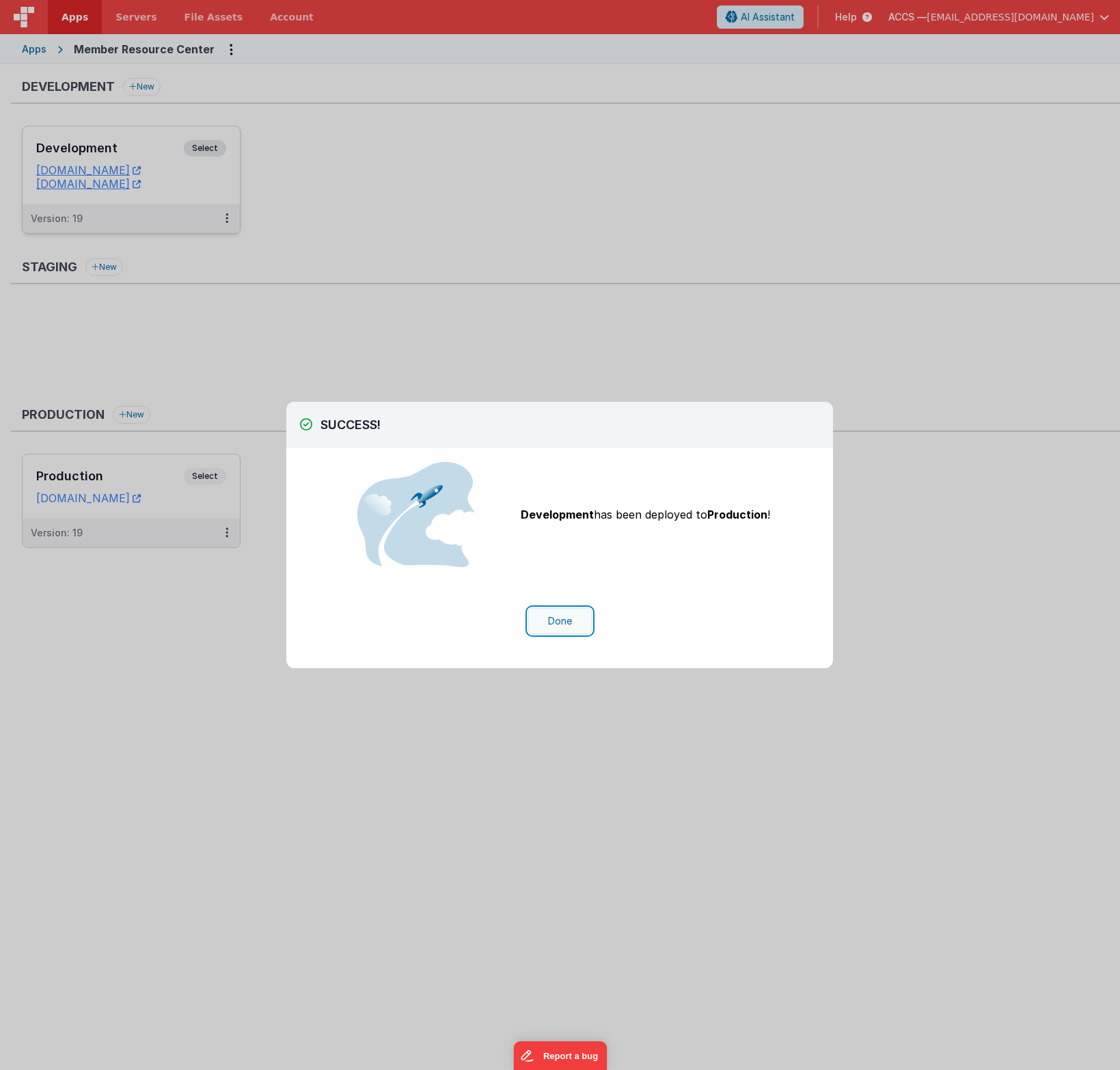
click at [558, 631] on button "Done" at bounding box center [560, 621] width 63 height 26
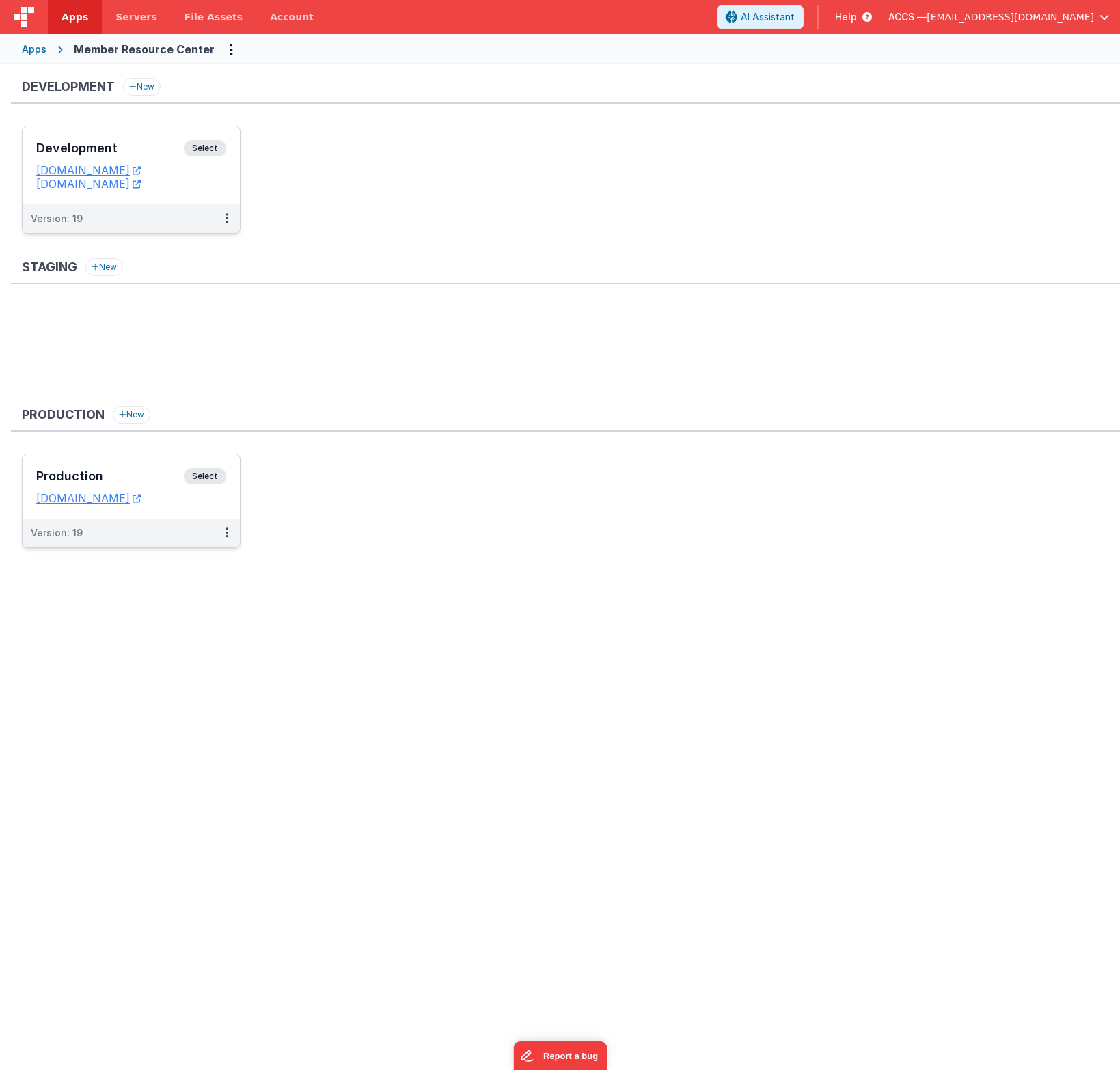
click at [158, 485] on div "Production Select" at bounding box center [131, 480] width 190 height 23
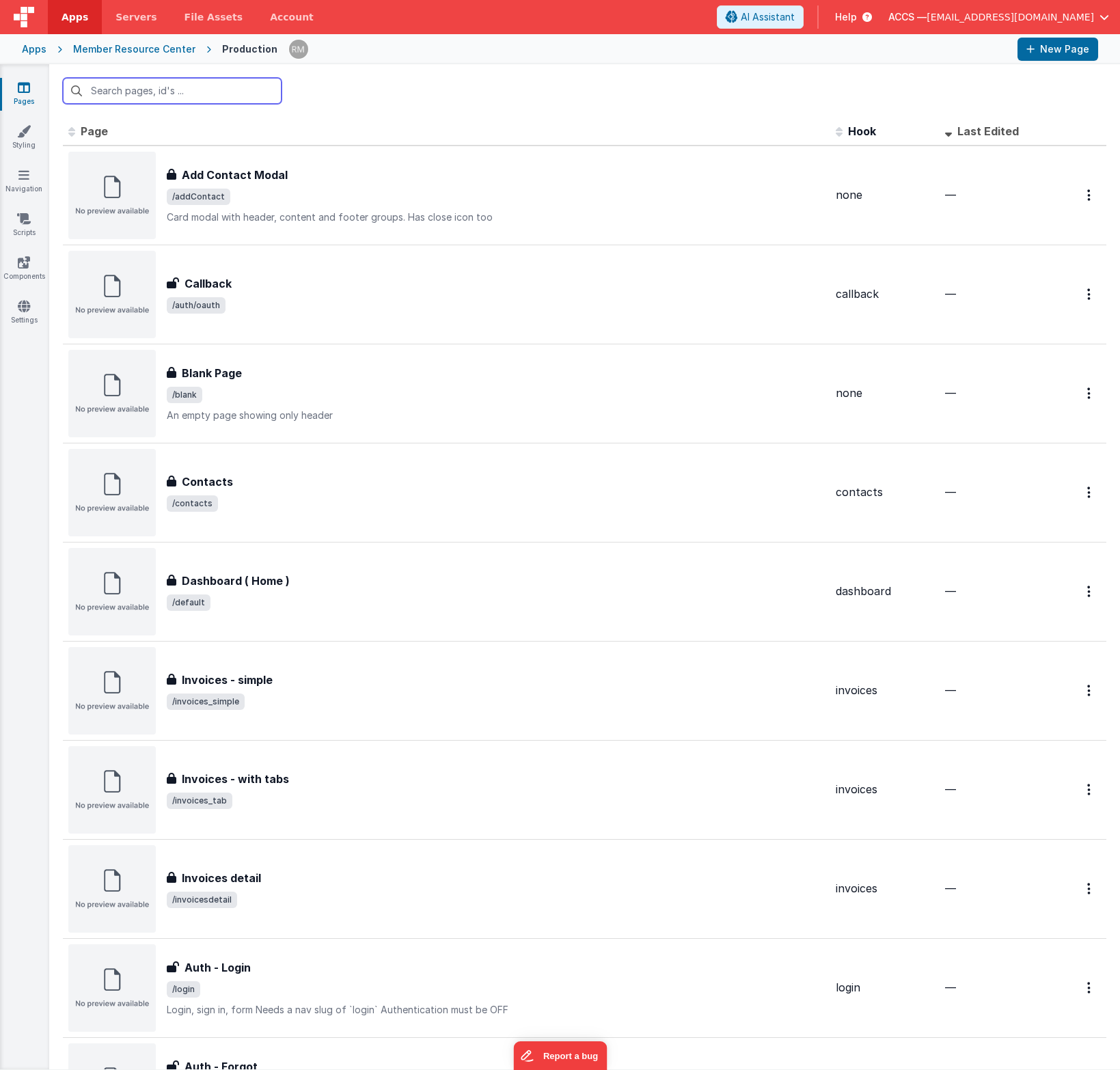
click at [154, 89] on input "text" at bounding box center [171, 90] width 219 height 26
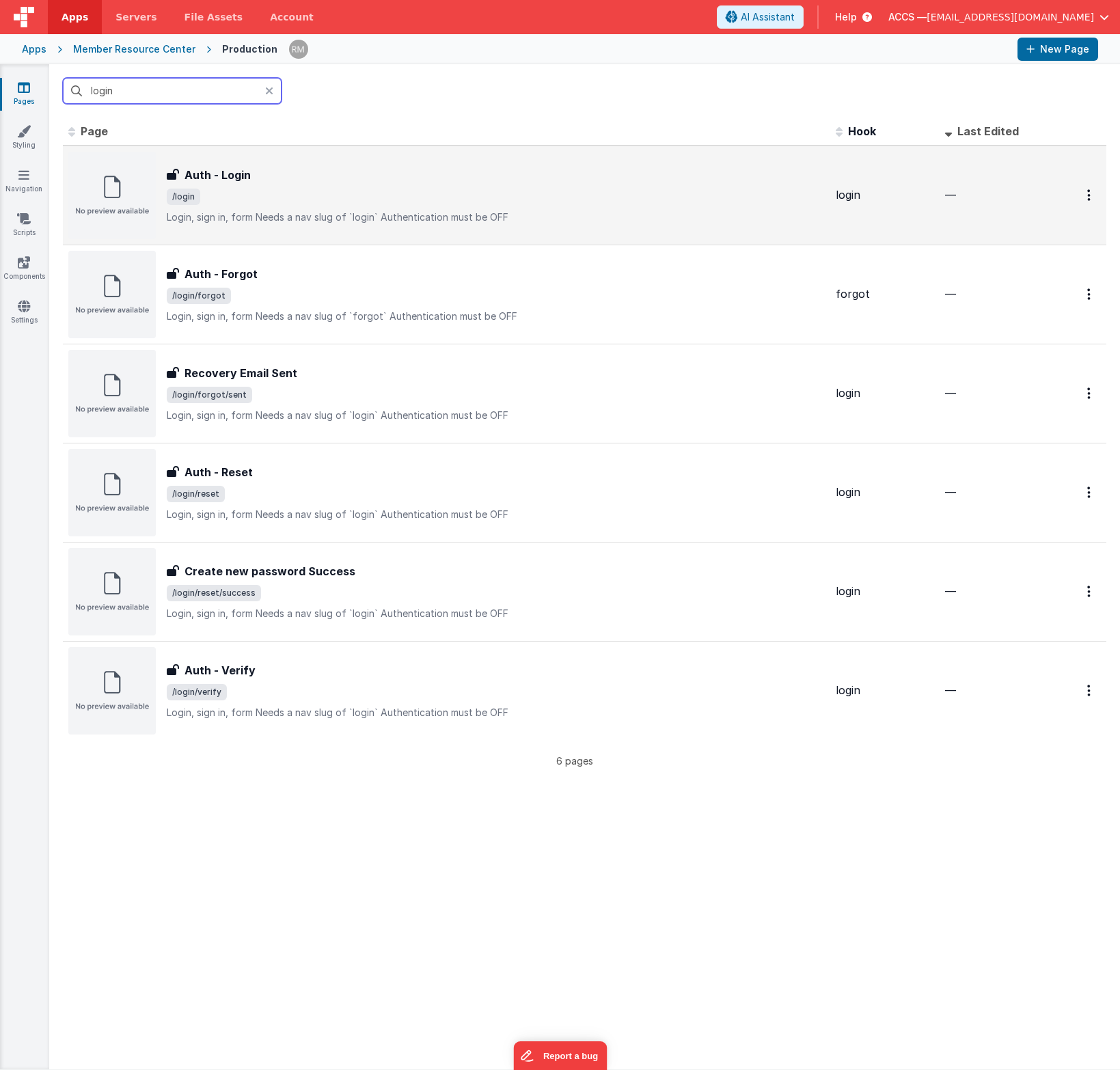
type input "login"
click at [296, 171] on div "Auth - Login" at bounding box center [496, 175] width 658 height 16
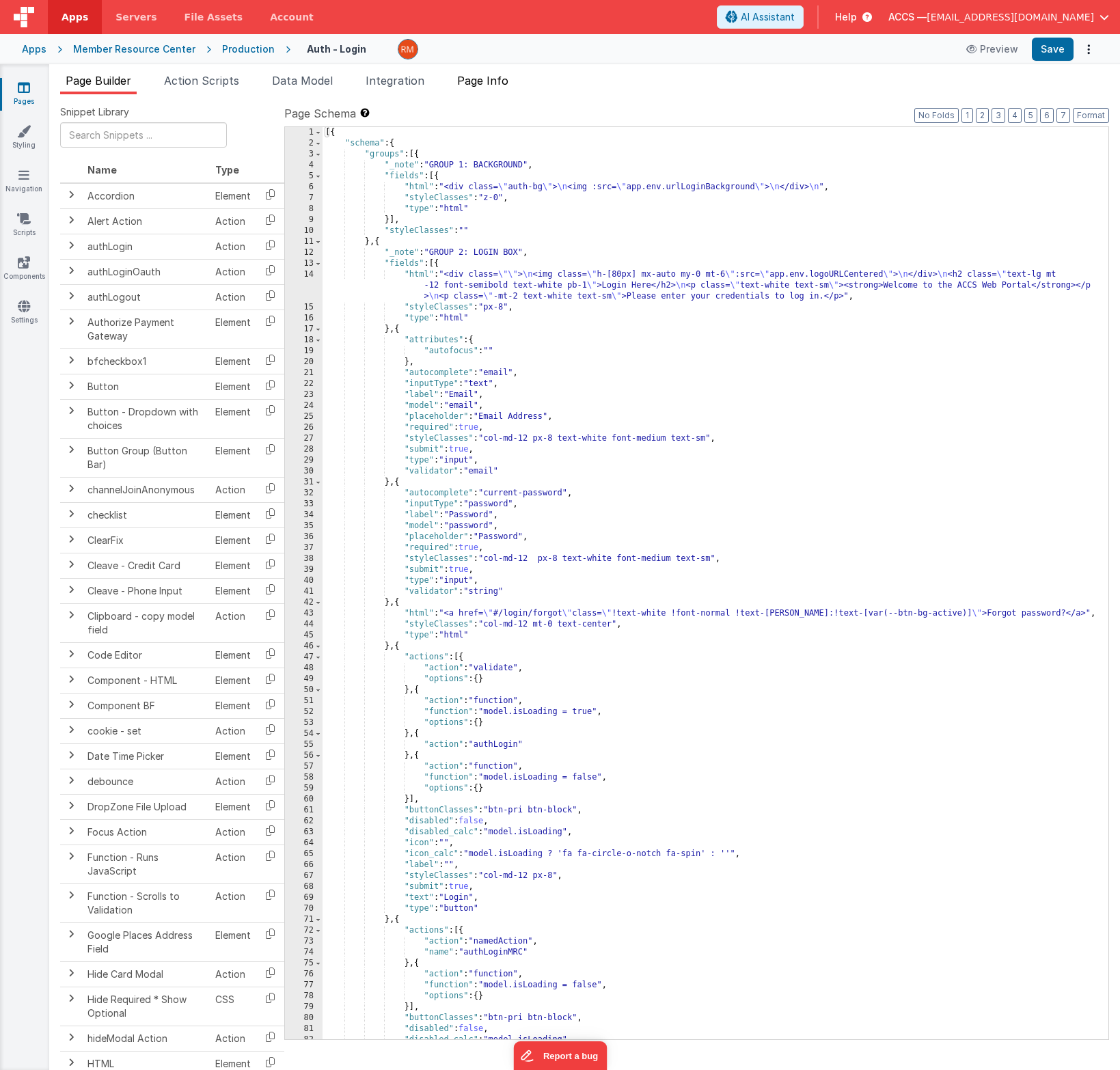
click at [497, 89] on li "Page Info" at bounding box center [483, 83] width 63 height 21
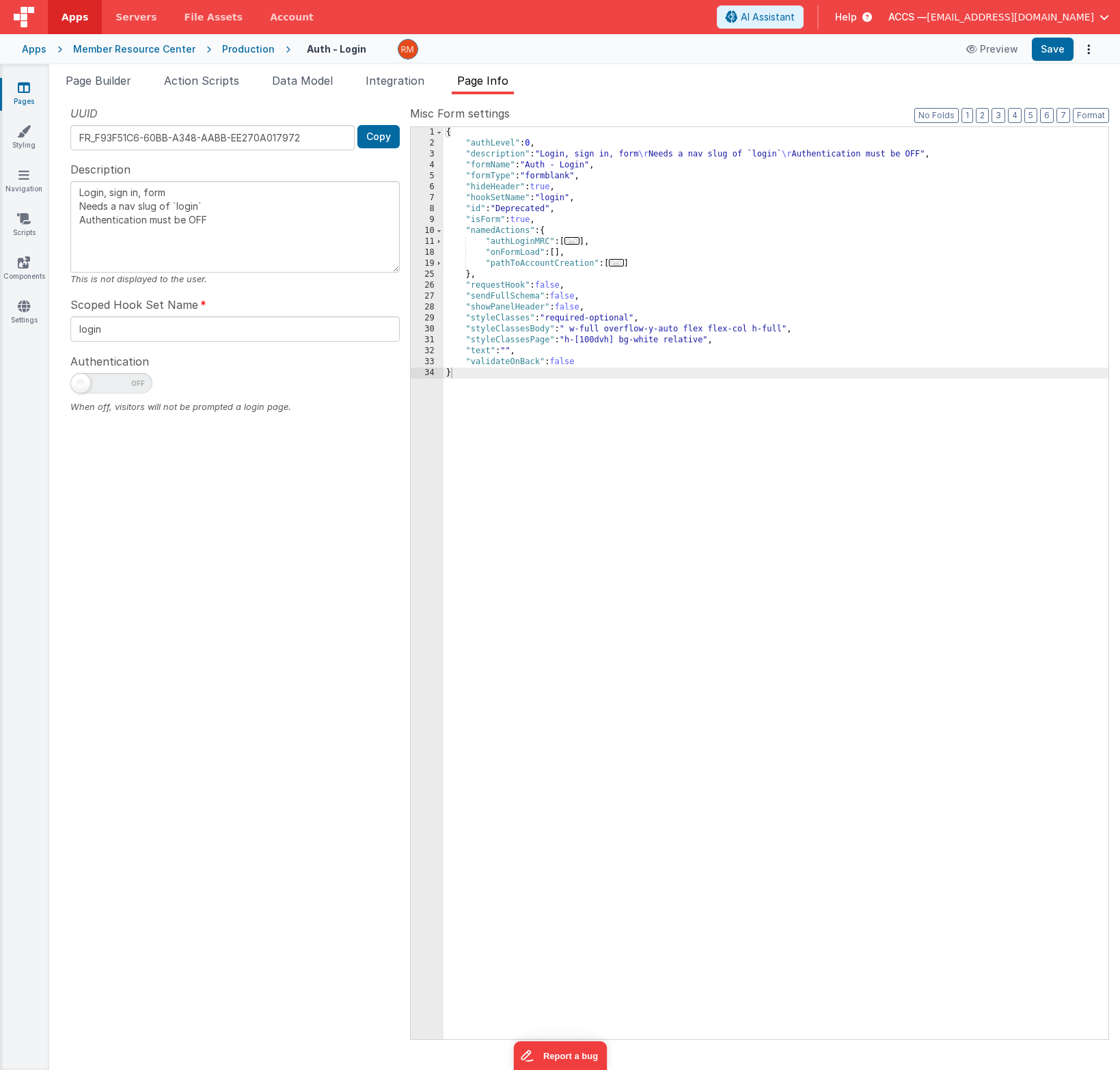
click at [615, 266] on span "..." at bounding box center [616, 263] width 15 height 7
